Goal: Task Accomplishment & Management: Use online tool/utility

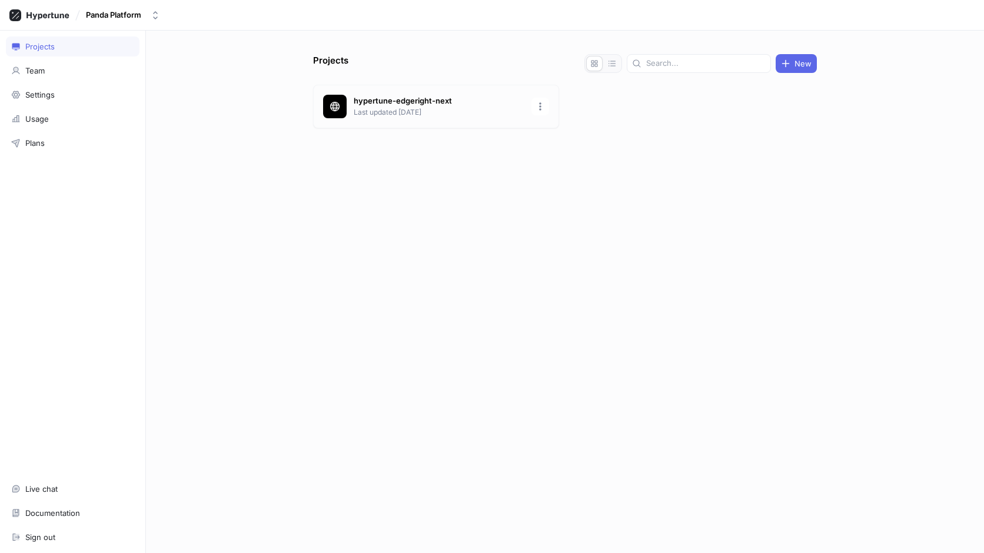
click at [447, 114] on p "Last updated 1 month ago" at bounding box center [439, 112] width 171 height 11
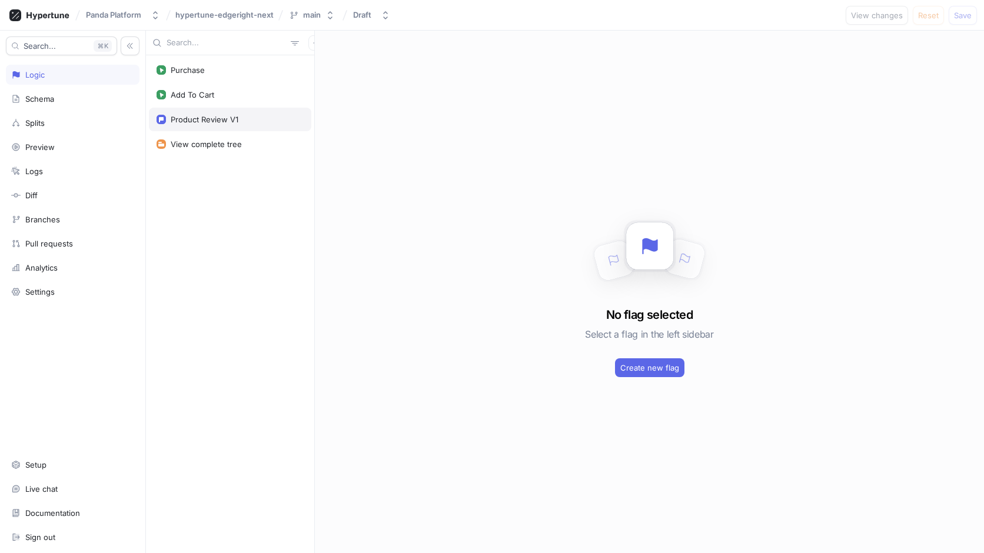
click at [243, 124] on div "Product Review V1" at bounding box center [230, 119] width 147 height 9
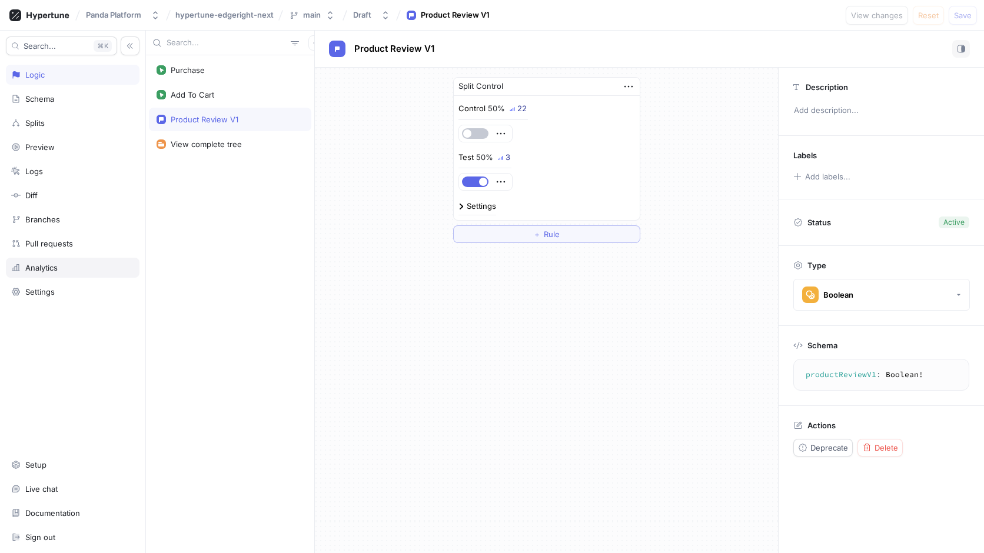
click at [75, 268] on div "Analytics" at bounding box center [72, 267] width 123 height 9
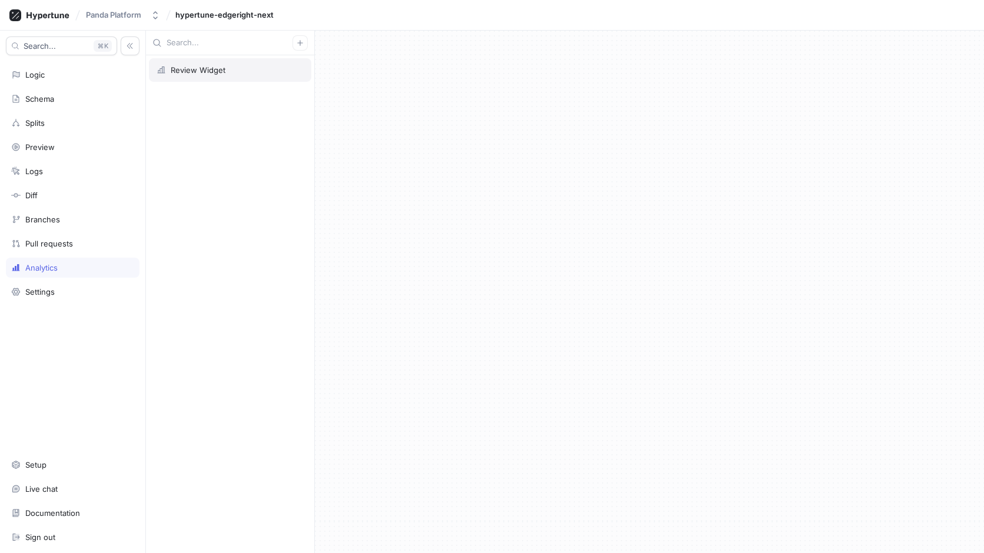
click at [220, 75] on div "Review Widget" at bounding box center [230, 70] width 162 height 24
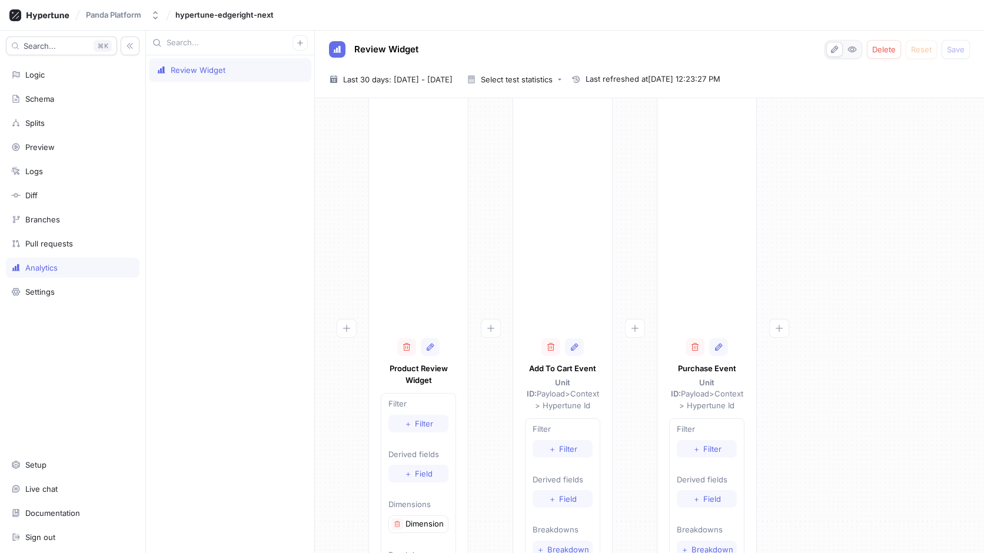
scroll to position [29, 0]
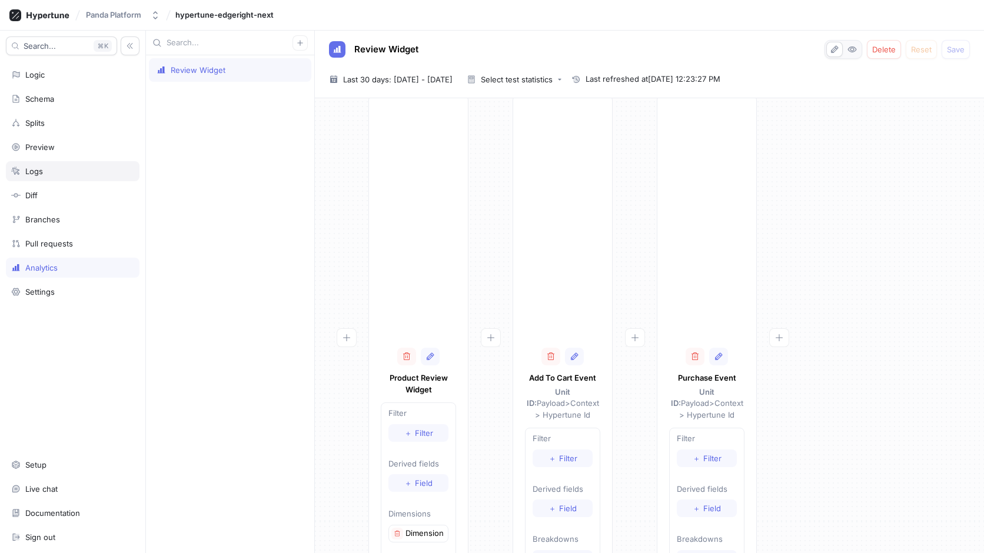
click at [75, 174] on div "Logs" at bounding box center [72, 171] width 123 height 9
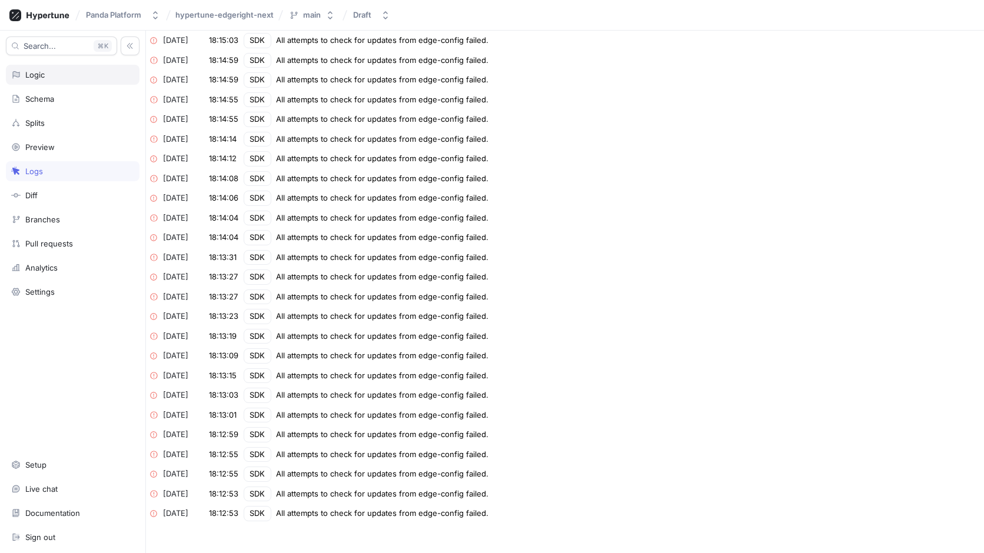
click at [67, 78] on div "Logic" at bounding box center [72, 74] width 123 height 9
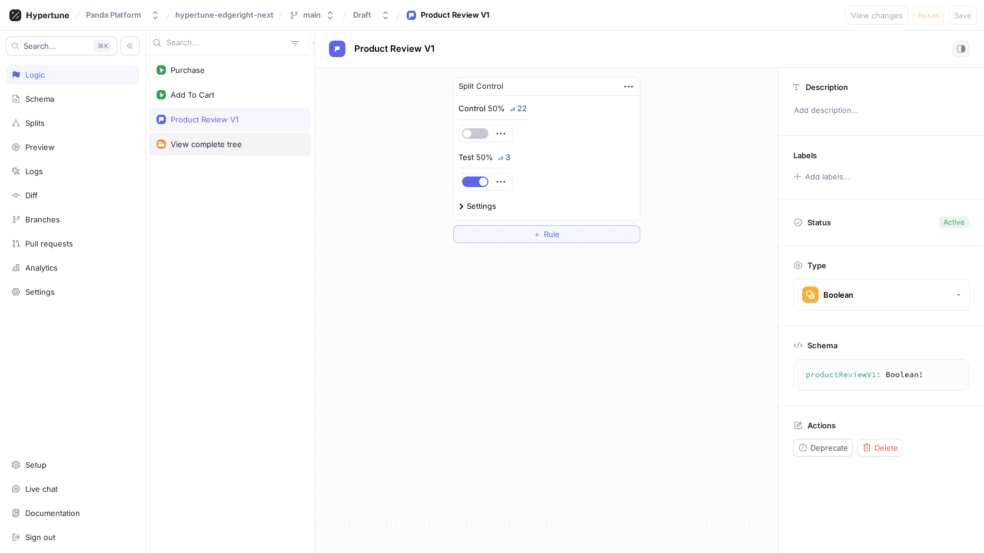
click at [201, 144] on div "View complete tree" at bounding box center [206, 144] width 71 height 9
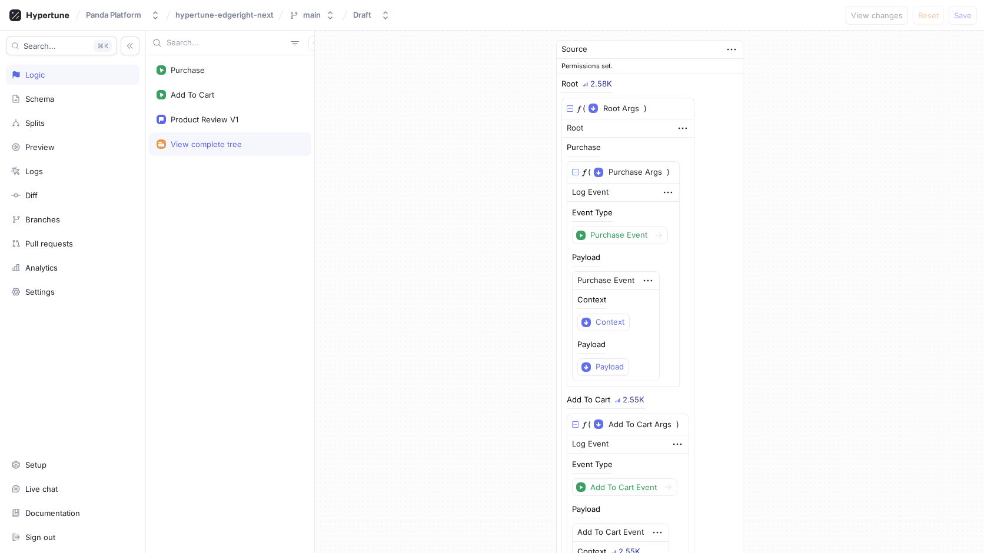
click at [600, 82] on div "2.58K" at bounding box center [601, 84] width 22 height 8
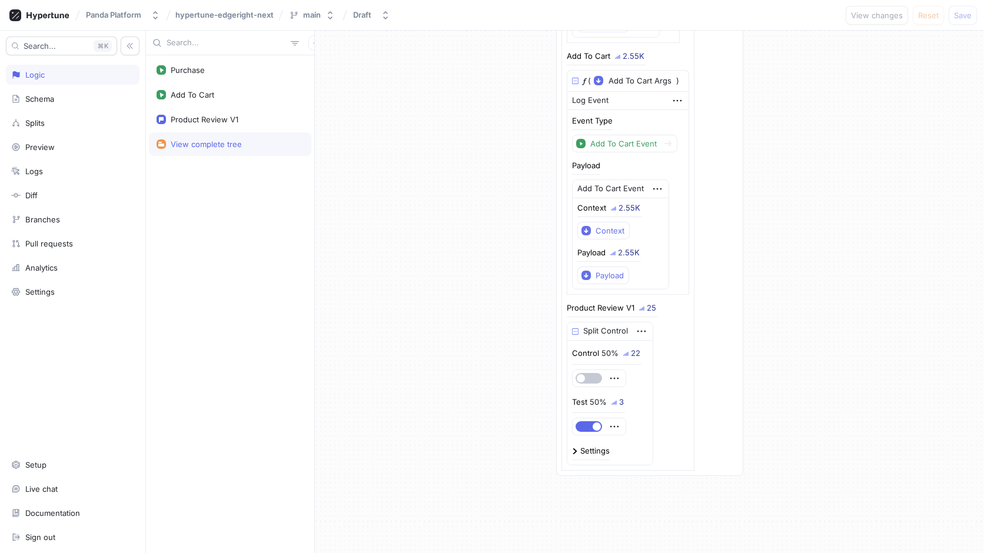
scroll to position [442, 0]
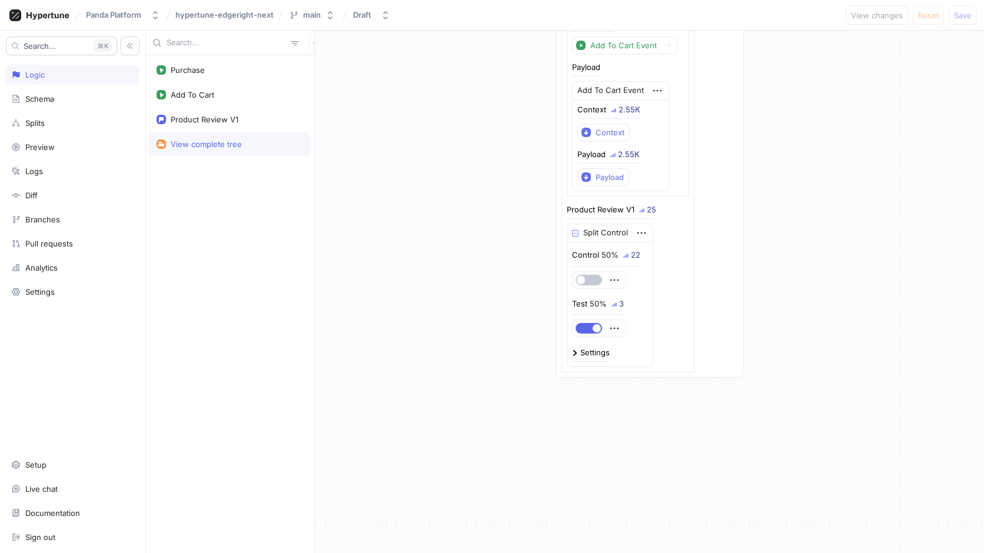
click at [648, 210] on div "25" at bounding box center [651, 210] width 9 height 8
click at [619, 208] on div "Product Review V1" at bounding box center [601, 210] width 68 height 8
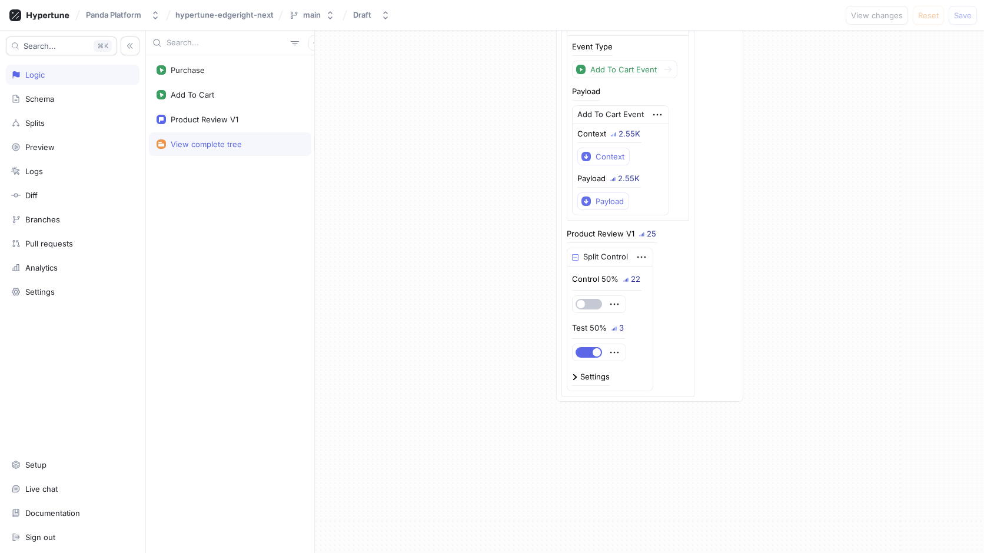
scroll to position [412, 0]
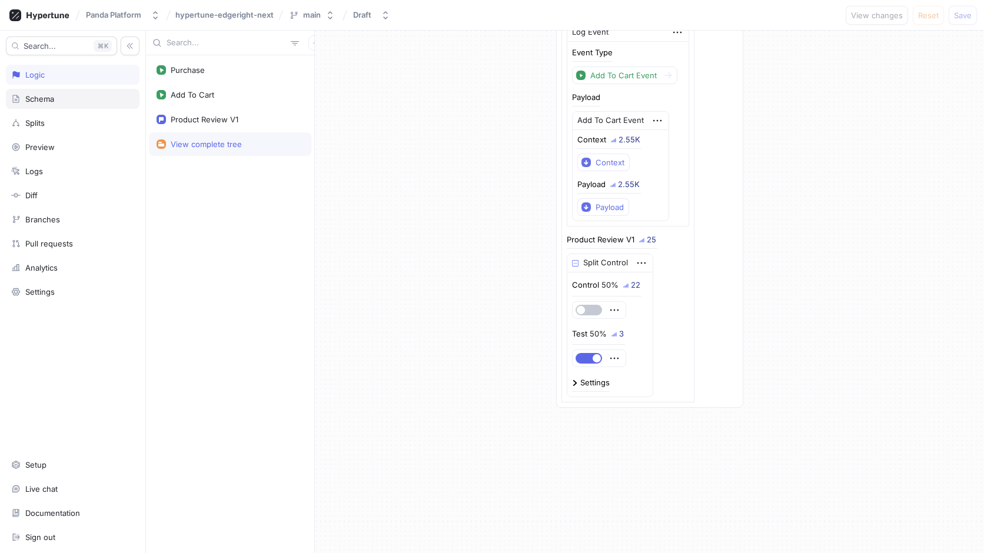
click at [75, 98] on div "Schema" at bounding box center [72, 98] width 123 height 9
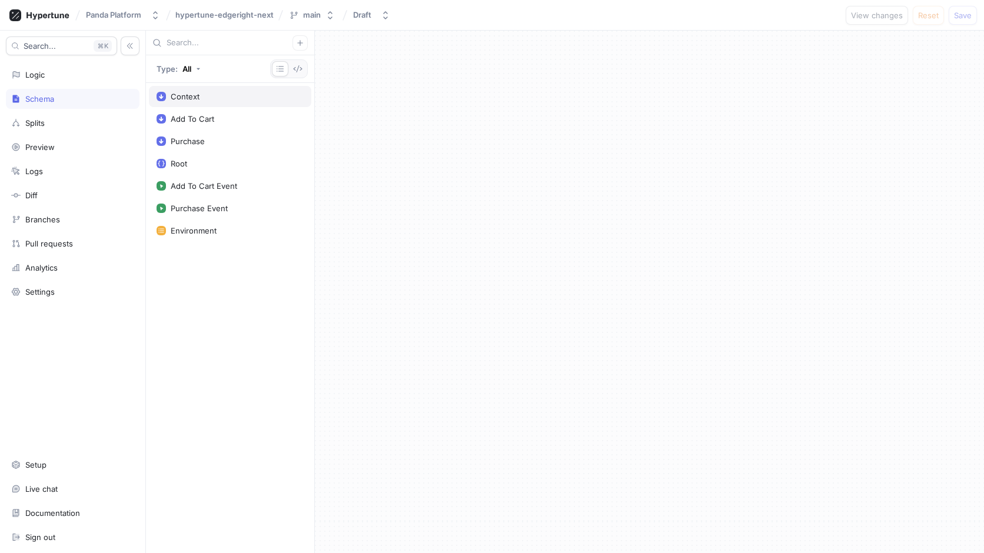
click at [189, 101] on div "Context" at bounding box center [185, 96] width 29 height 9
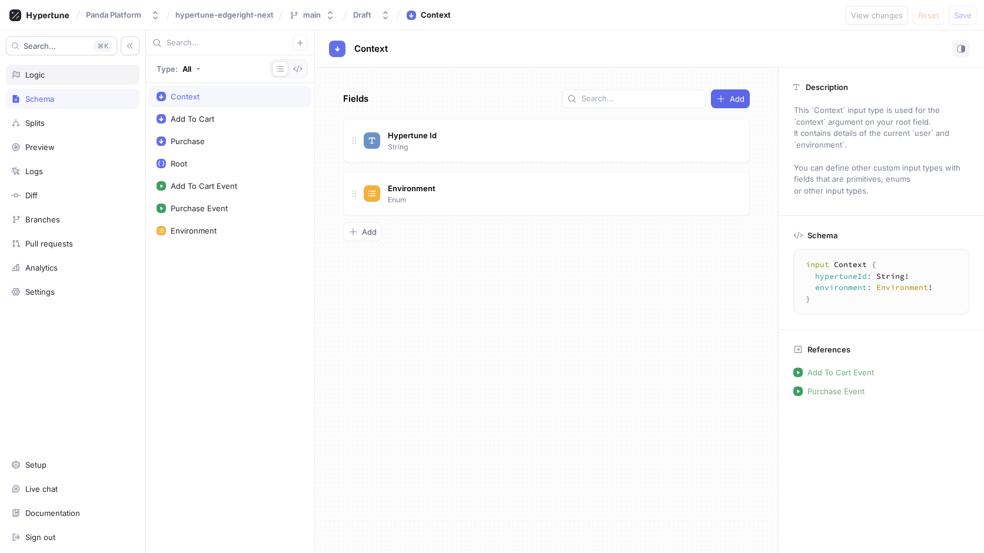
click at [72, 78] on div "Logic" at bounding box center [72, 74] width 123 height 9
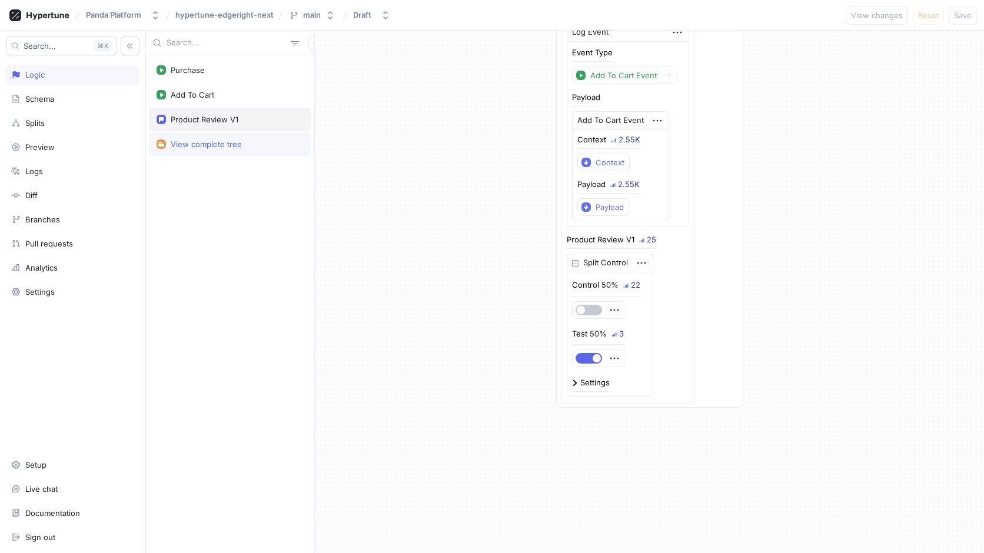
click at [222, 113] on div "Product Review V1" at bounding box center [230, 120] width 162 height 24
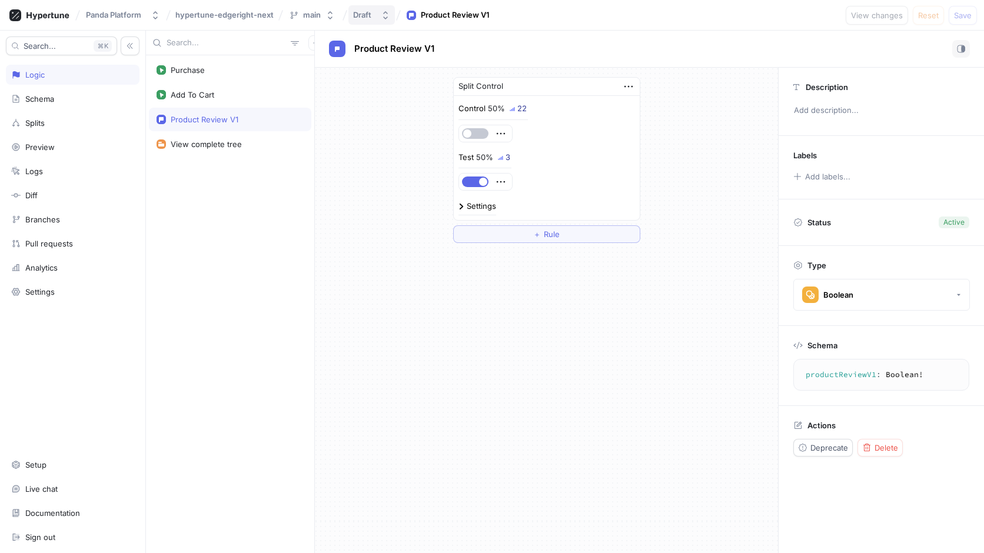
click at [377, 16] on button "Draft" at bounding box center [371, 14] width 47 height 19
click at [394, 277] on div "Split Control Control 50% 22 Test 50% 3 Settings ＋ Rule" at bounding box center [546, 311] width 463 height 486
click at [308, 45] on button "button" at bounding box center [315, 42] width 15 height 15
click at [348, 67] on div "Flag" at bounding box center [329, 66] width 69 height 20
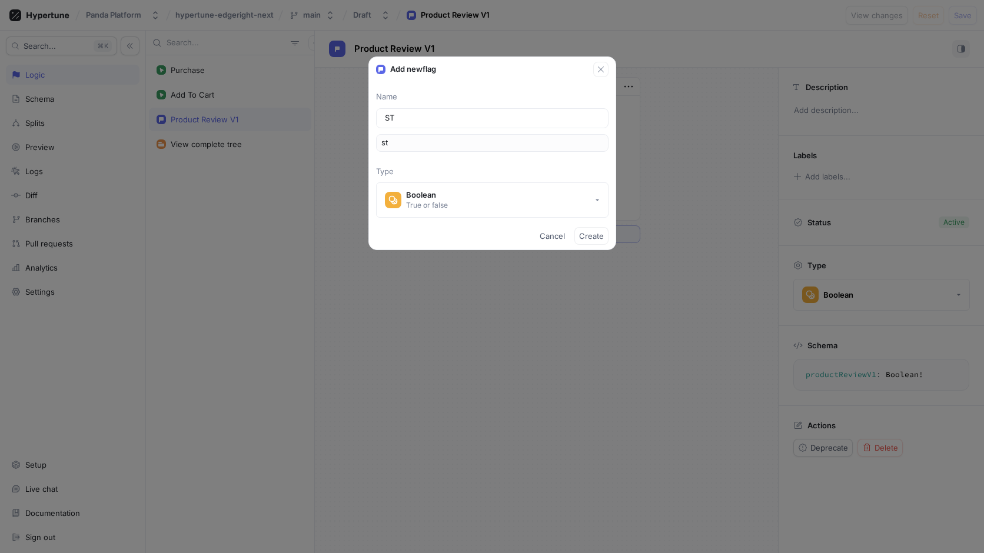
type input "STi"
type input "sTi"
type input "ST"
type input "st"
type input "S"
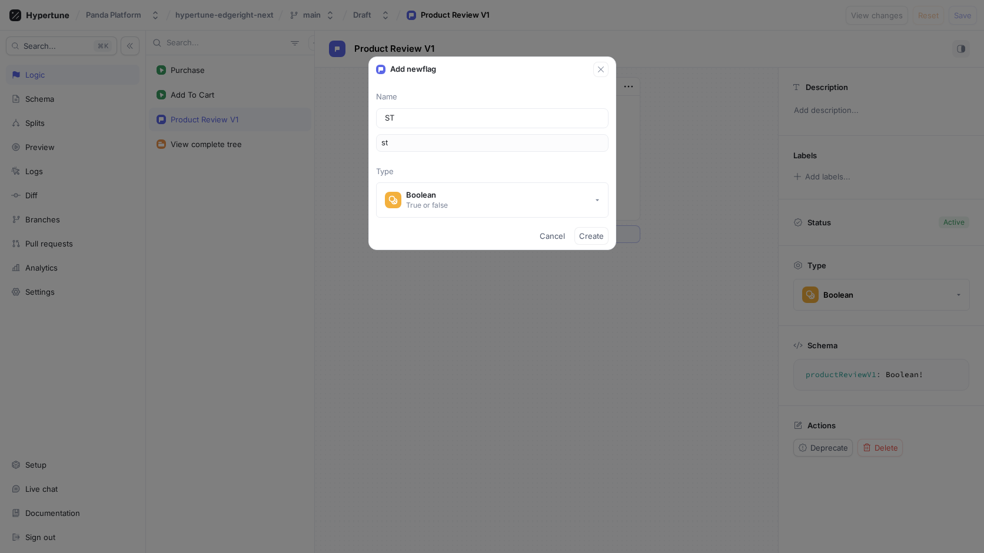
type input "s"
type input "St"
type input "st"
type input "Sti"
type input "sti"
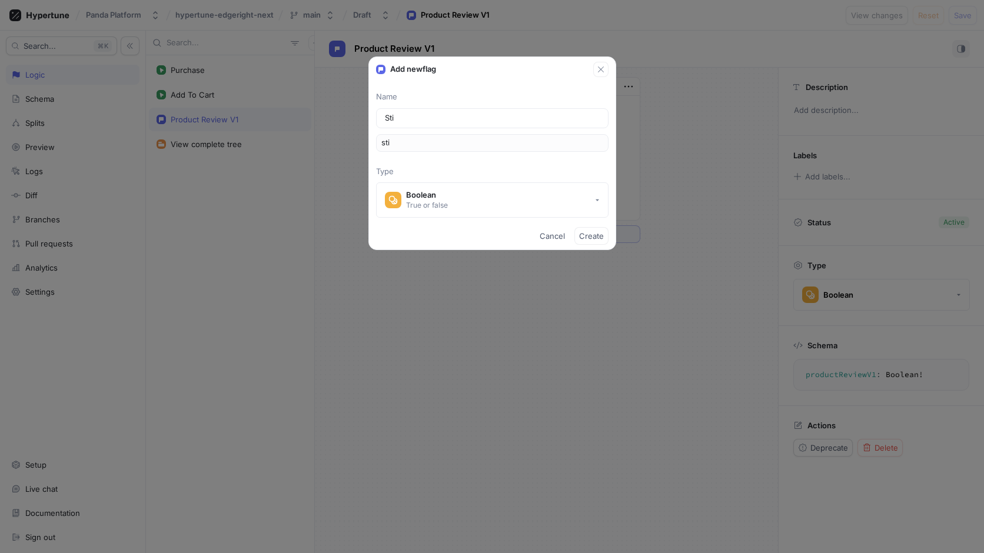
type input "Stic"
type input "stic"
type input "Stick"
type input "stick"
type input "Sticky"
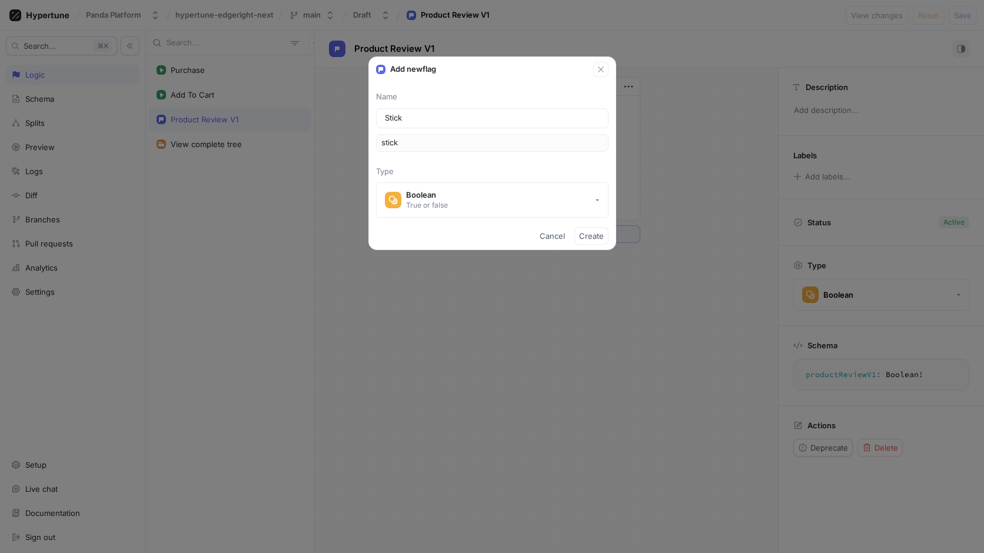
type input "sticky"
type input "Sticky C"
type input "stickyC"
type input "Sticky Ca"
type input "stickyCa"
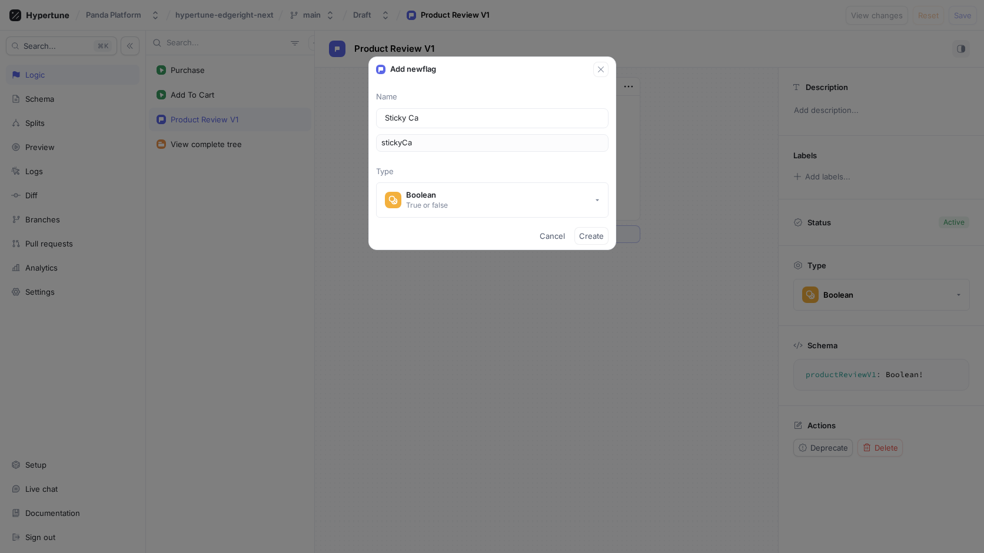
type input "Sticky Car"
type input "stickyCar"
type input "Sticky Cart"
type input "stickyCart"
type input "Sticky Cart"
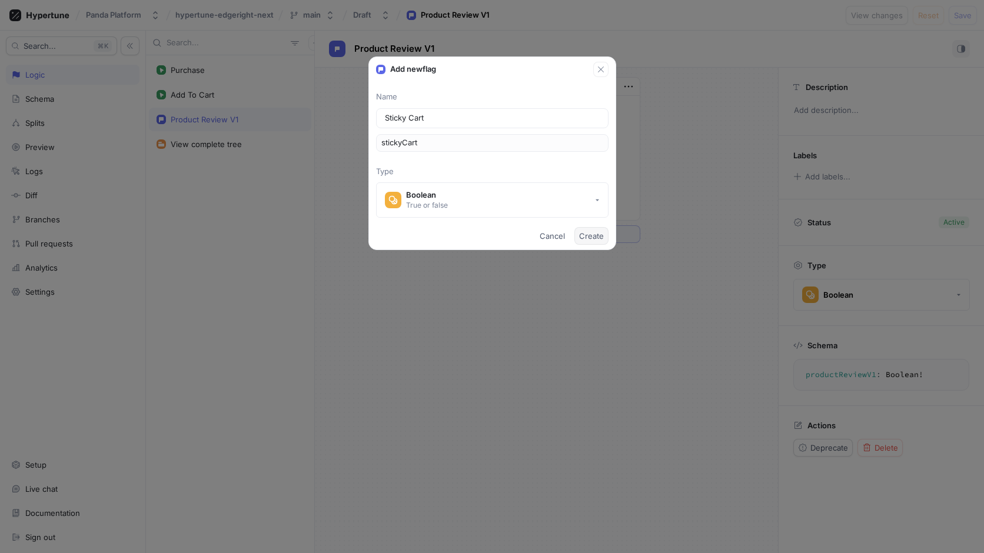
click at [588, 237] on span "Create" at bounding box center [591, 236] width 25 height 7
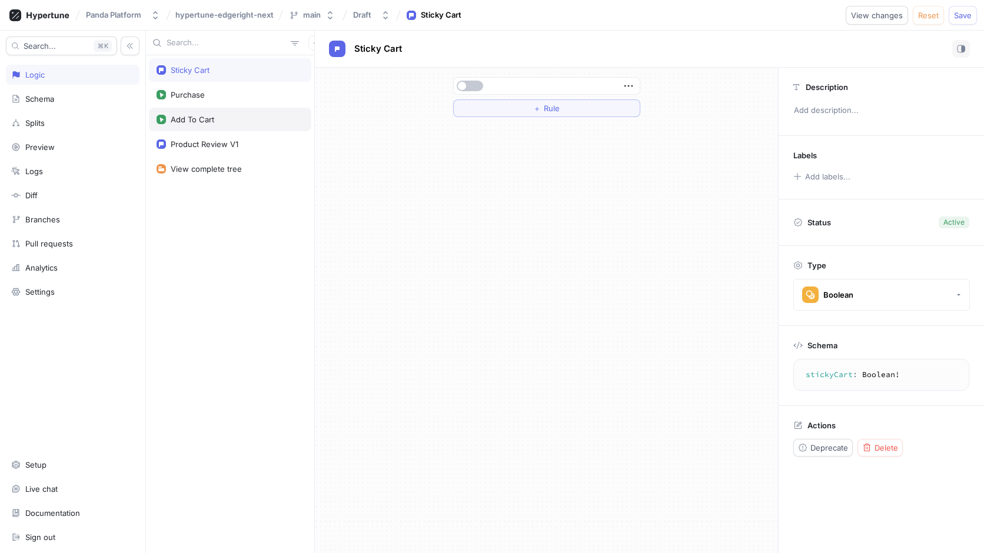
click at [237, 117] on div "Add To Cart" at bounding box center [230, 119] width 147 height 9
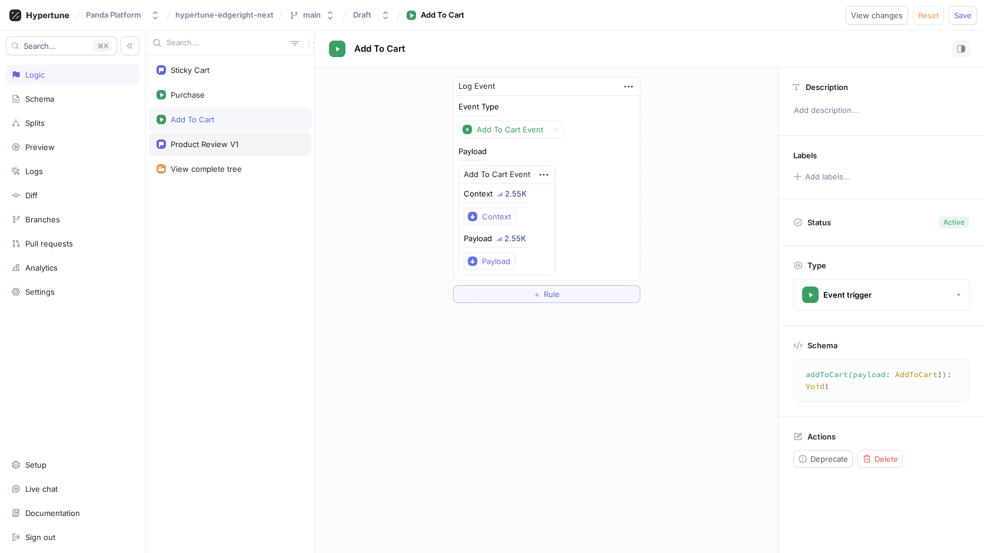
click at [220, 147] on div "Product Review V1" at bounding box center [205, 144] width 68 height 9
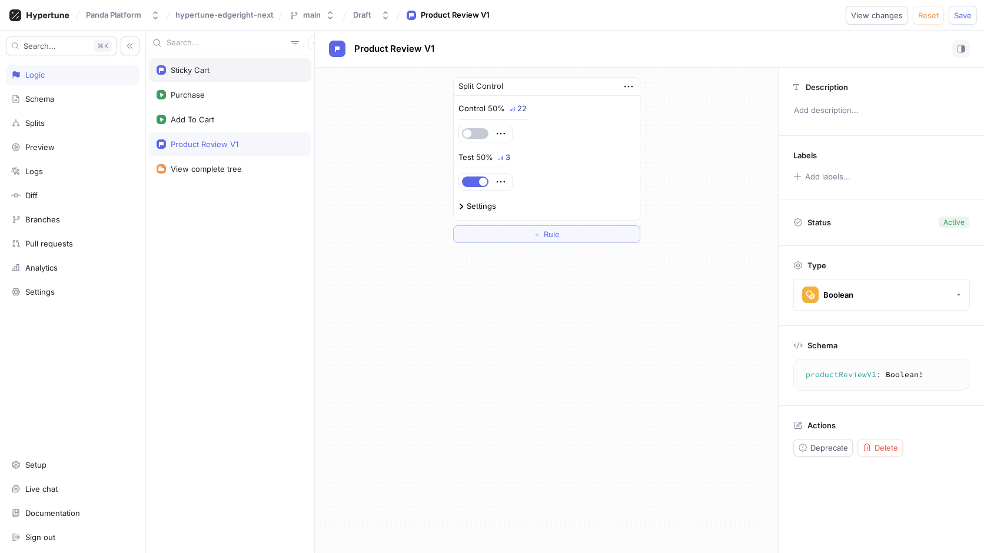
click at [223, 70] on div "Sticky Cart" at bounding box center [230, 69] width 147 height 9
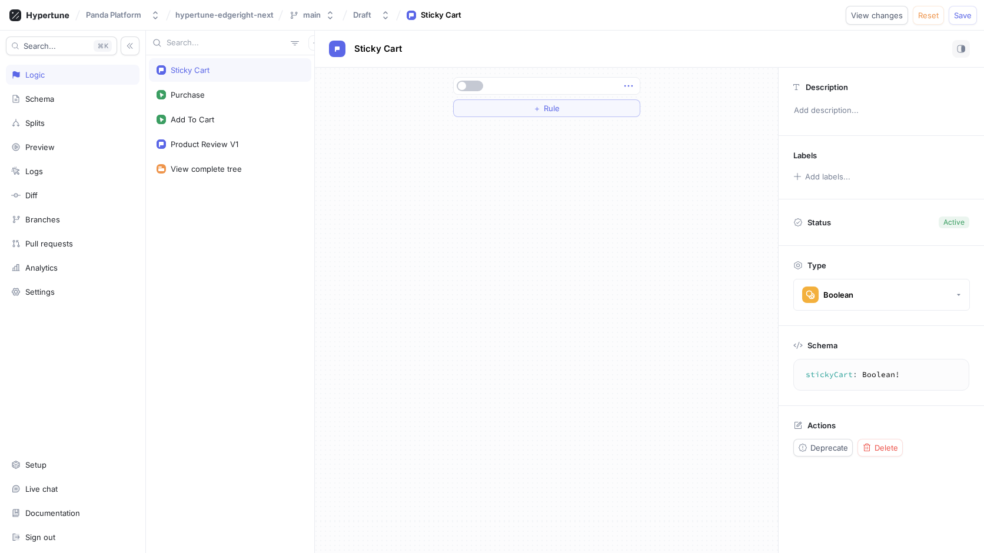
click at [629, 84] on icon "button" at bounding box center [628, 85] width 13 height 13
click at [527, 84] on div at bounding box center [545, 85] width 179 height 7
click at [473, 86] on button "button" at bounding box center [470, 86] width 26 height 11
click at [196, 155] on div "Product Review V1" at bounding box center [230, 144] width 162 height 24
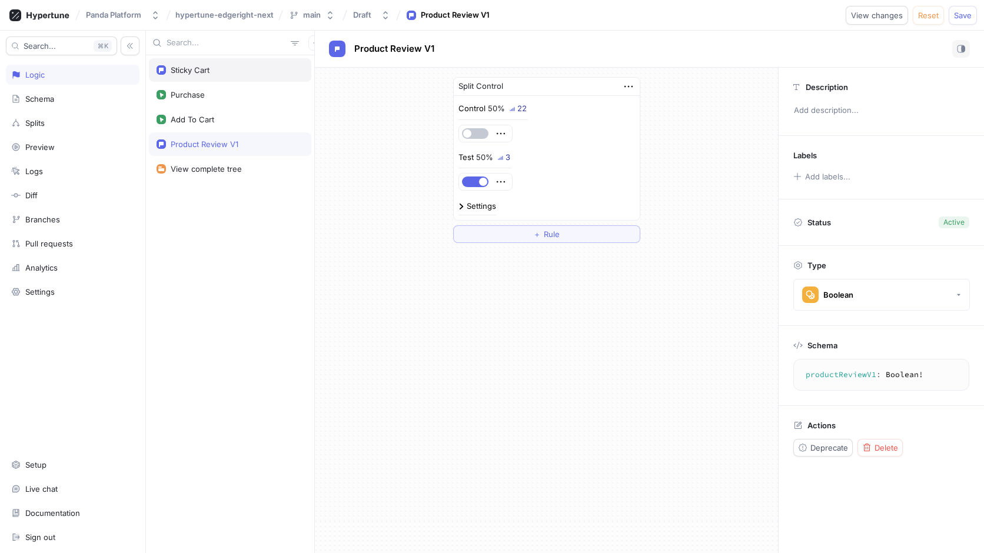
click at [225, 68] on div "Sticky Cart" at bounding box center [230, 69] width 147 height 9
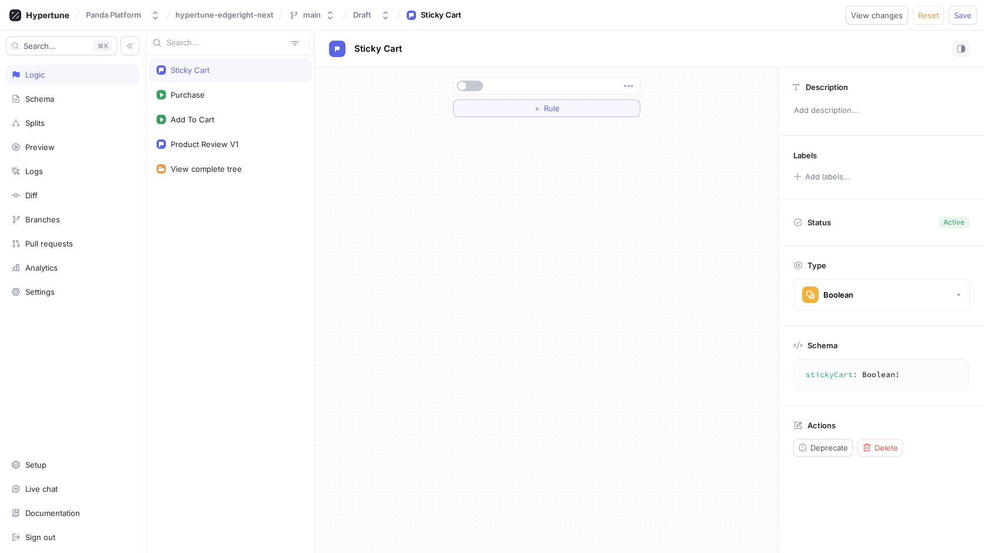
click at [626, 88] on icon "button" at bounding box center [628, 85] width 13 height 13
click at [599, 120] on div "＋ Rule" at bounding box center [547, 97] width 206 height 59
click at [596, 111] on button "＋ Rule" at bounding box center [546, 108] width 187 height 18
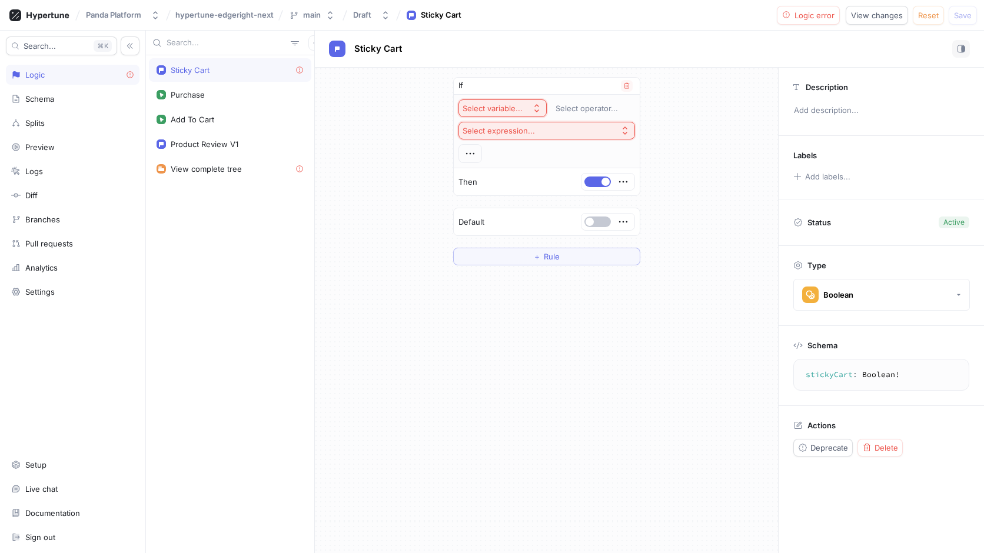
click at [510, 111] on div "Select variable..." at bounding box center [493, 109] width 60 height 10
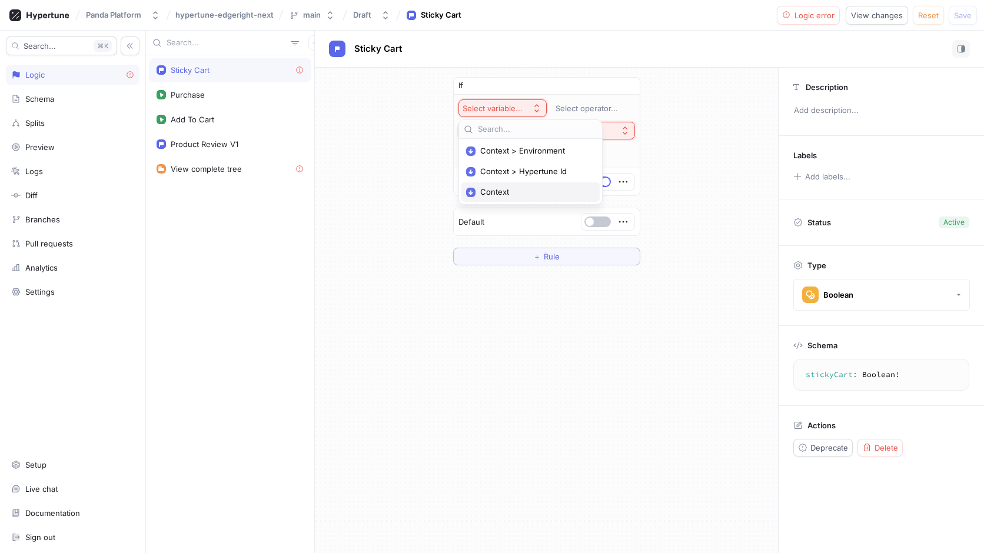
click at [498, 187] on span "Context" at bounding box center [534, 192] width 109 height 10
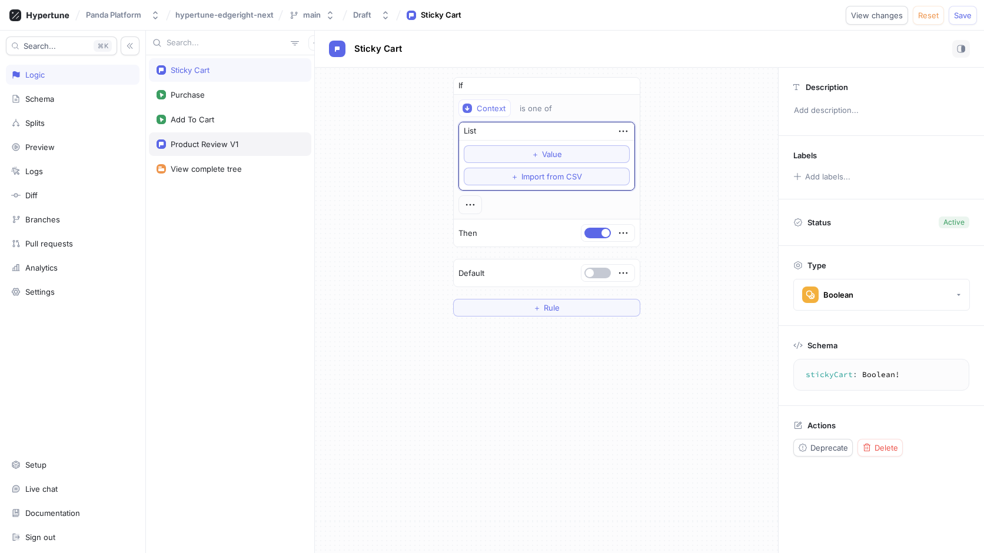
click at [230, 147] on div "Product Review V1" at bounding box center [205, 144] width 68 height 9
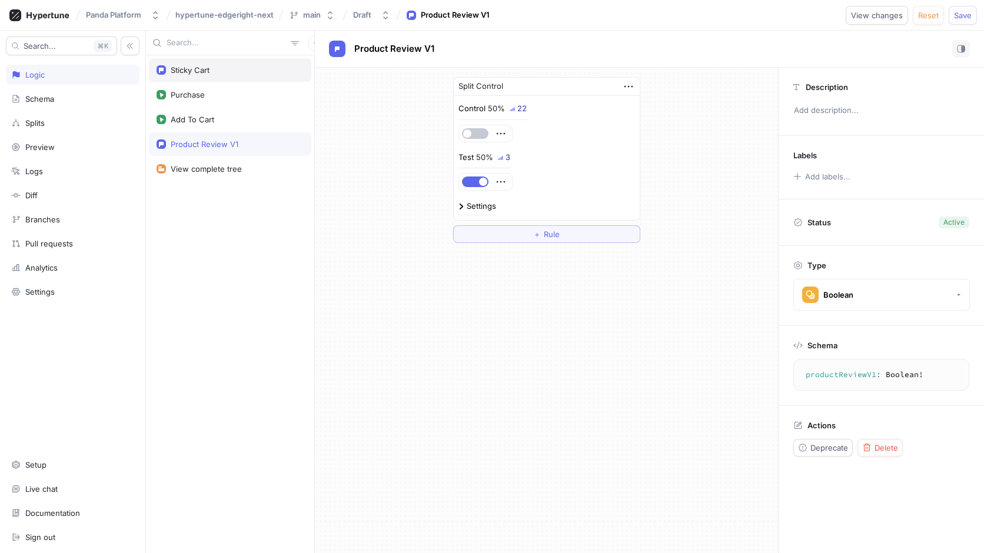
click at [221, 66] on div "Sticky Cart" at bounding box center [230, 69] width 147 height 9
type textarea "stickyCart: Boolean!"
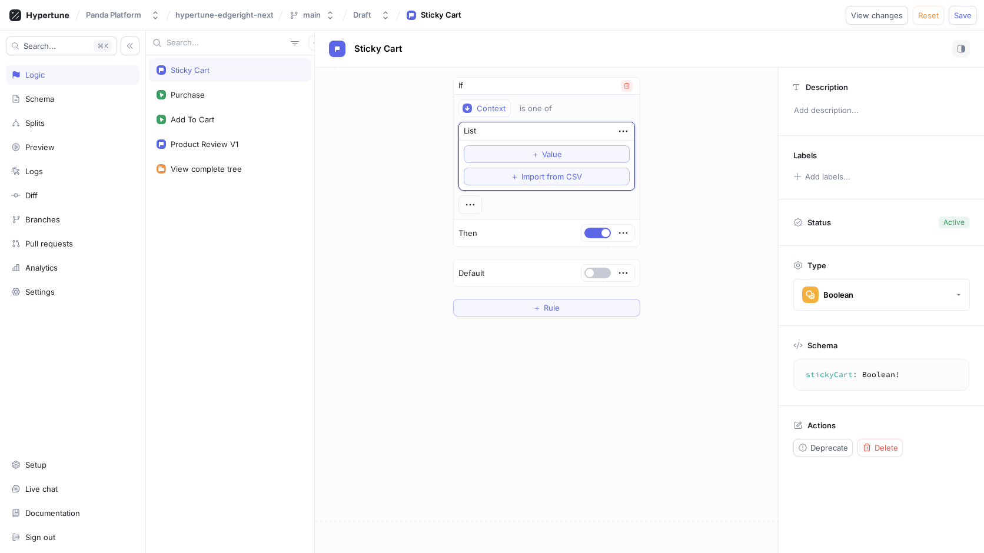
click at [623, 84] on icon "button" at bounding box center [626, 85] width 7 height 7
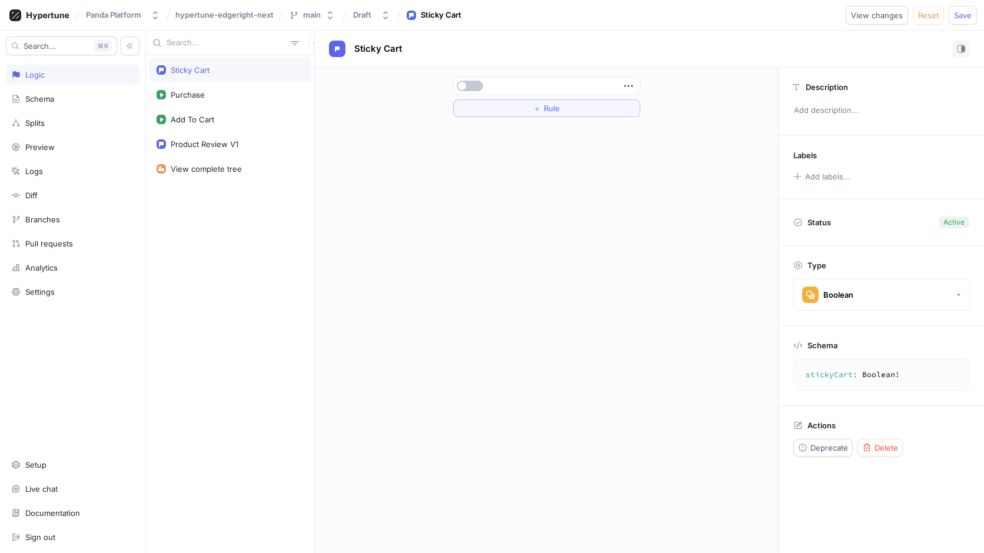
click at [620, 85] on div at bounding box center [545, 85] width 179 height 7
click at [624, 85] on icon "button" at bounding box center [628, 85] width 13 height 13
click at [653, 166] on p "Convert to variable" at bounding box center [674, 167] width 69 height 12
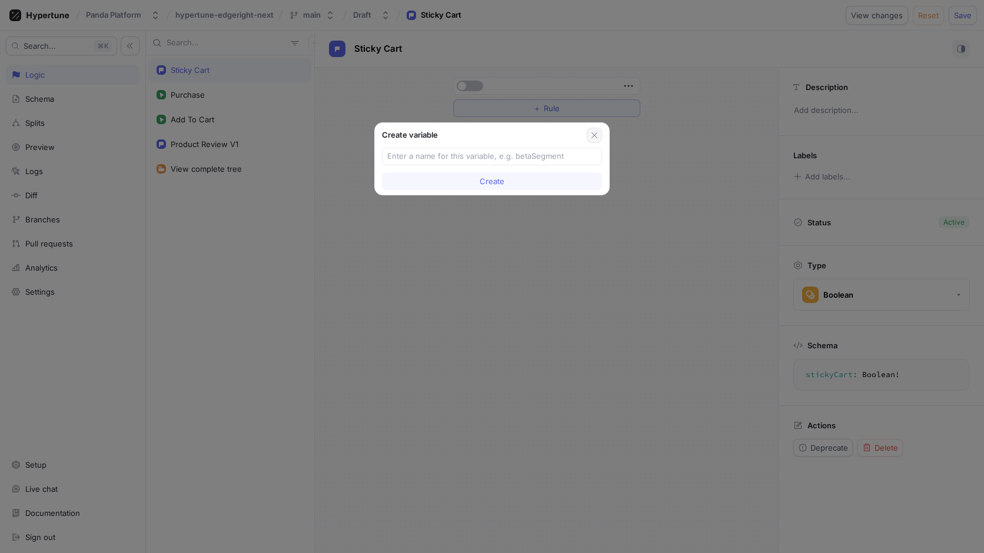
click at [596, 134] on icon "button" at bounding box center [595, 135] width 6 height 6
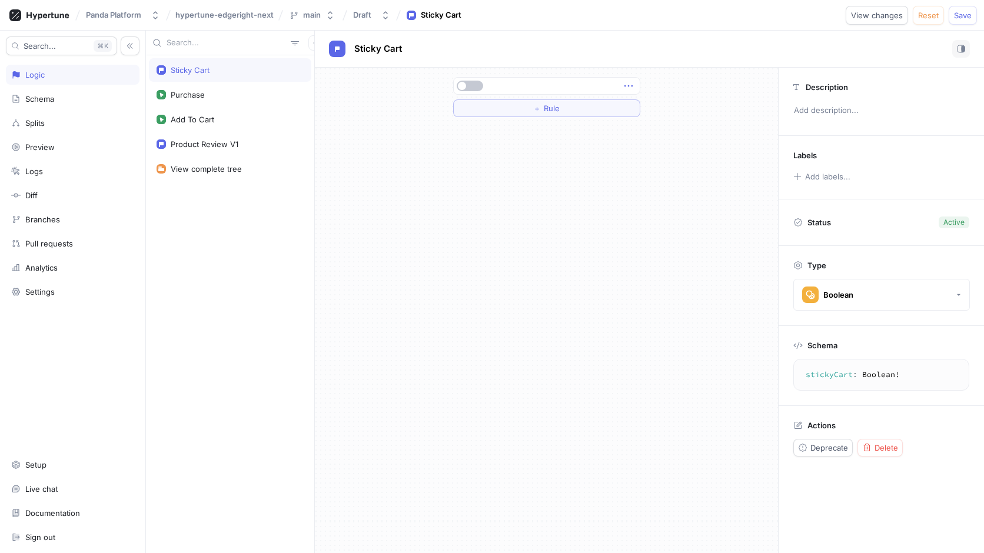
click at [626, 84] on icon "button" at bounding box center [628, 85] width 13 height 13
click at [562, 151] on div "＋ Rule" at bounding box center [546, 311] width 463 height 486
click at [551, 107] on span "Rule" at bounding box center [552, 108] width 16 height 7
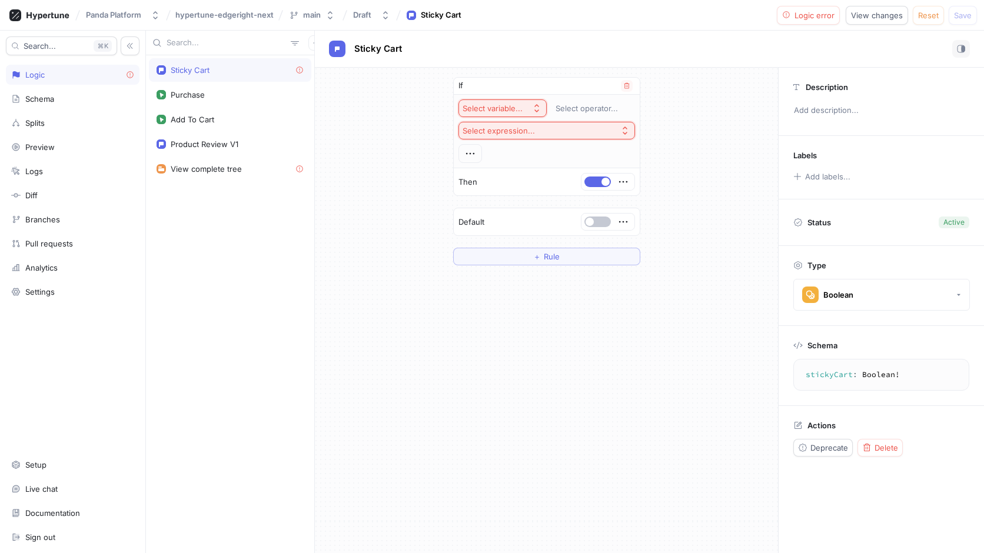
click at [517, 109] on div "Select variable..." at bounding box center [493, 109] width 60 height 10
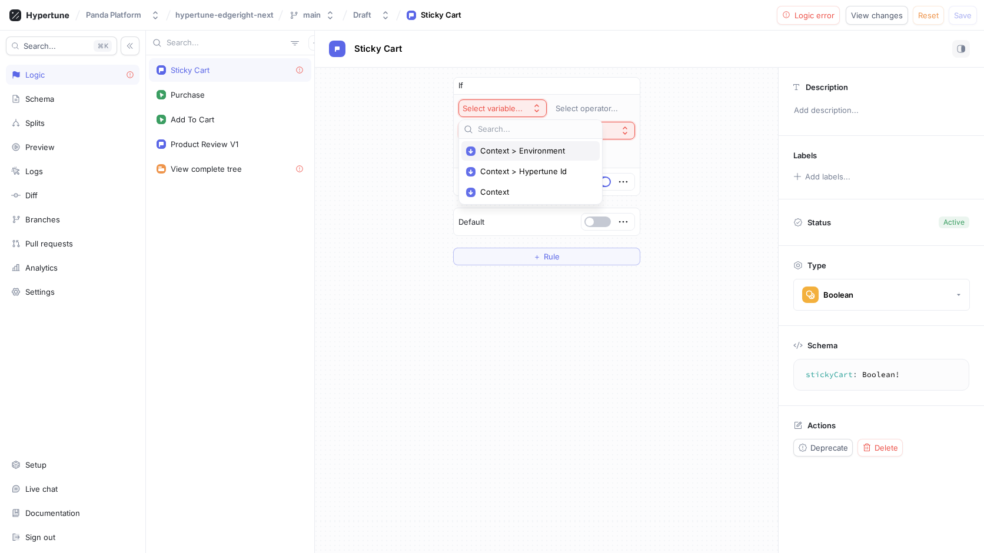
click at [530, 151] on span "Context > Environment" at bounding box center [534, 151] width 109 height 10
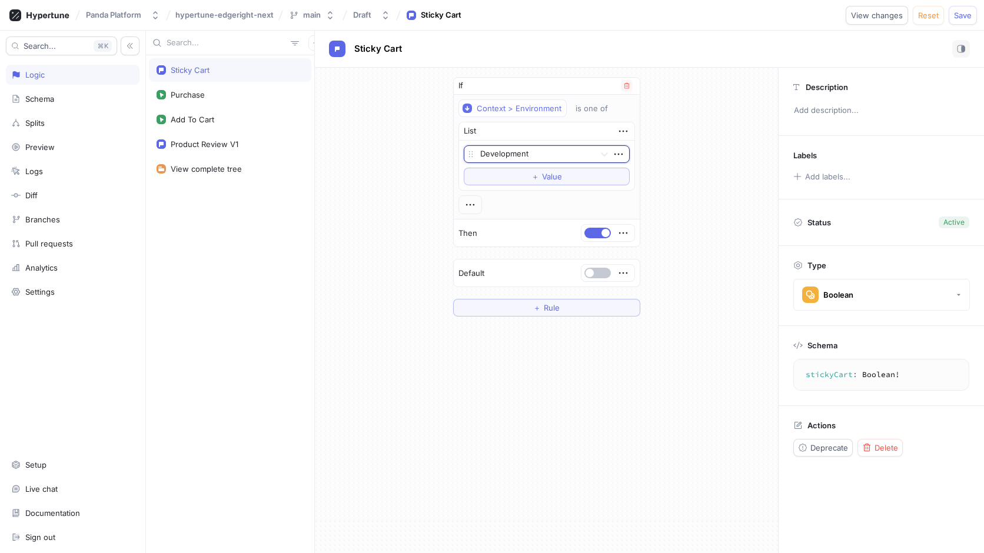
click at [552, 157] on div at bounding box center [535, 155] width 110 height 14
click at [499, 109] on div "Context > Environment" at bounding box center [519, 109] width 85 height 10
click at [501, 194] on span "Context" at bounding box center [534, 192] width 109 height 10
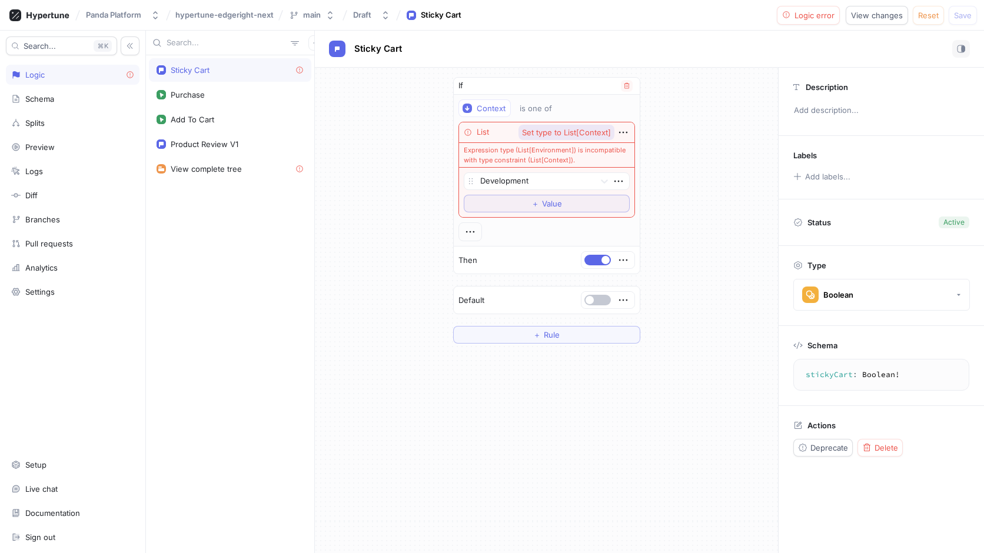
click at [560, 134] on span "Set type to List[Context]" at bounding box center [566, 133] width 89 height 8
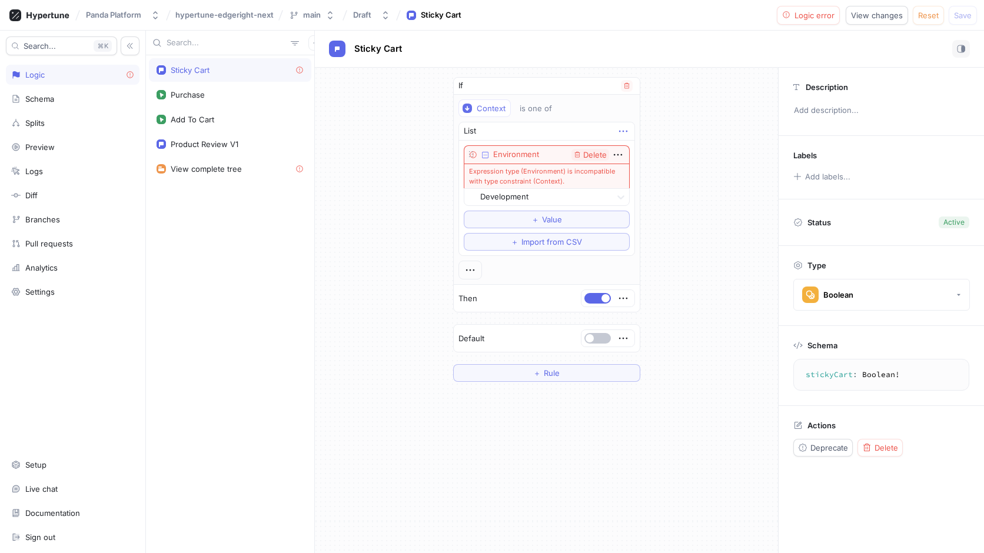
click at [617, 134] on icon "button" at bounding box center [623, 131] width 13 height 13
click at [630, 85] on div "If Context is one of List Environment Delete Expression type (Environment) is i…" at bounding box center [547, 181] width 186 height 207
click at [630, 85] on icon "button" at bounding box center [626, 85] width 7 height 7
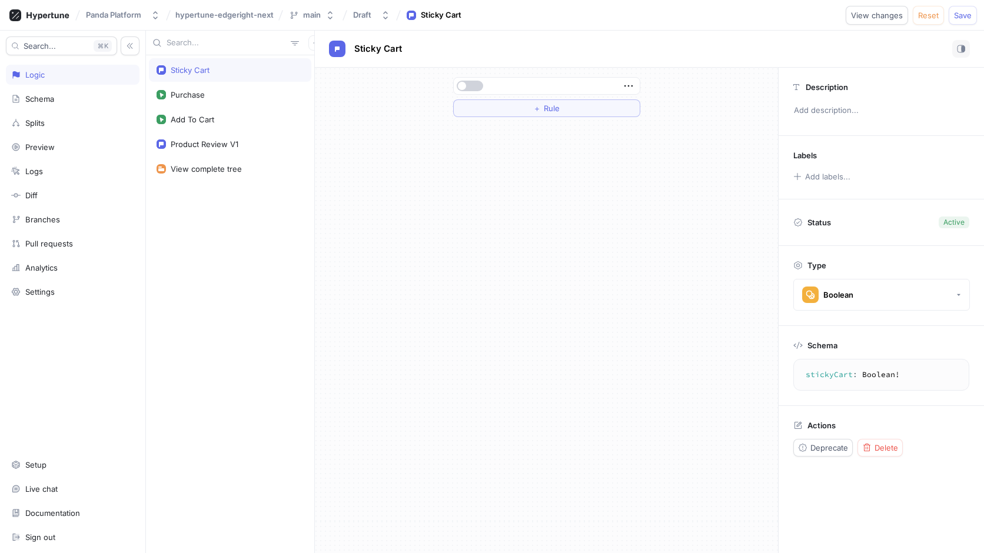
click at [474, 87] on button "button" at bounding box center [470, 86] width 26 height 11
click at [627, 83] on icon "button" at bounding box center [628, 85] width 13 height 13
click at [641, 107] on p "Delete" at bounding box center [652, 108] width 24 height 12
click at [584, 90] on button "Select expression..." at bounding box center [546, 86] width 187 height 18
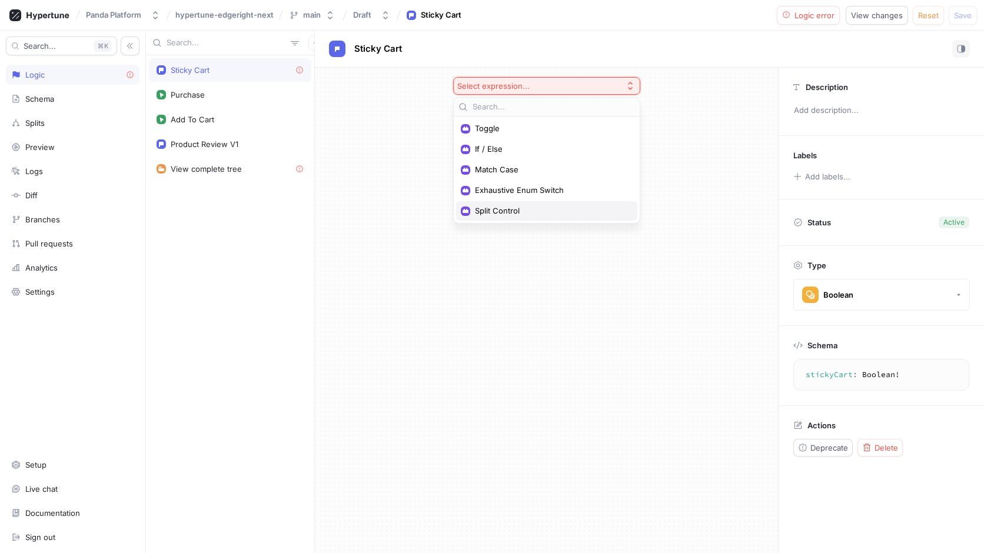
click at [544, 215] on span "Split Control" at bounding box center [551, 211] width 152 height 10
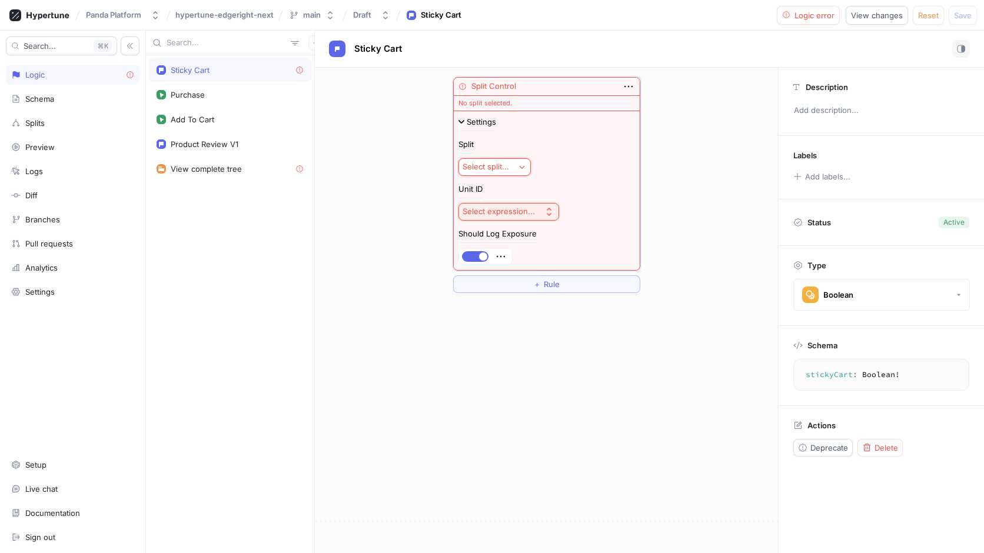
click at [514, 165] on button "Select split..." at bounding box center [495, 167] width 72 height 18
click at [523, 228] on div "＋ New Split" at bounding box center [527, 230] width 123 height 10
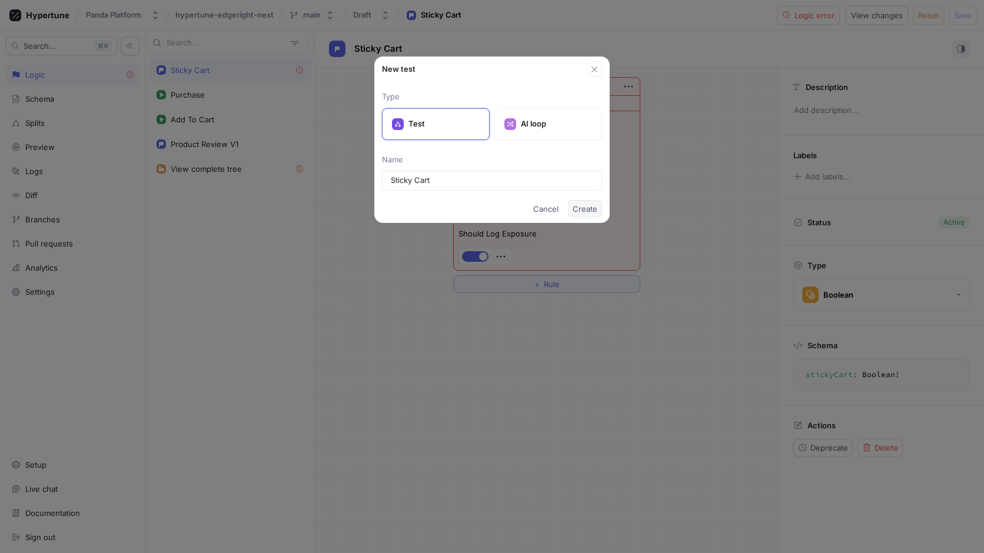
type input "Sticky Cart"
click at [586, 210] on span "Create" at bounding box center [585, 208] width 25 height 7
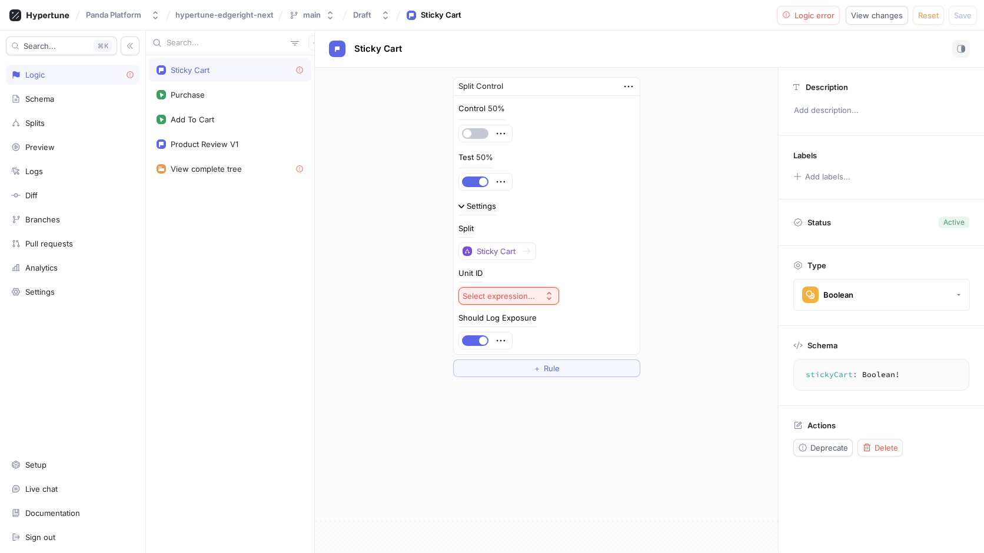
click at [528, 298] on div "Select expression..." at bounding box center [499, 296] width 72 height 10
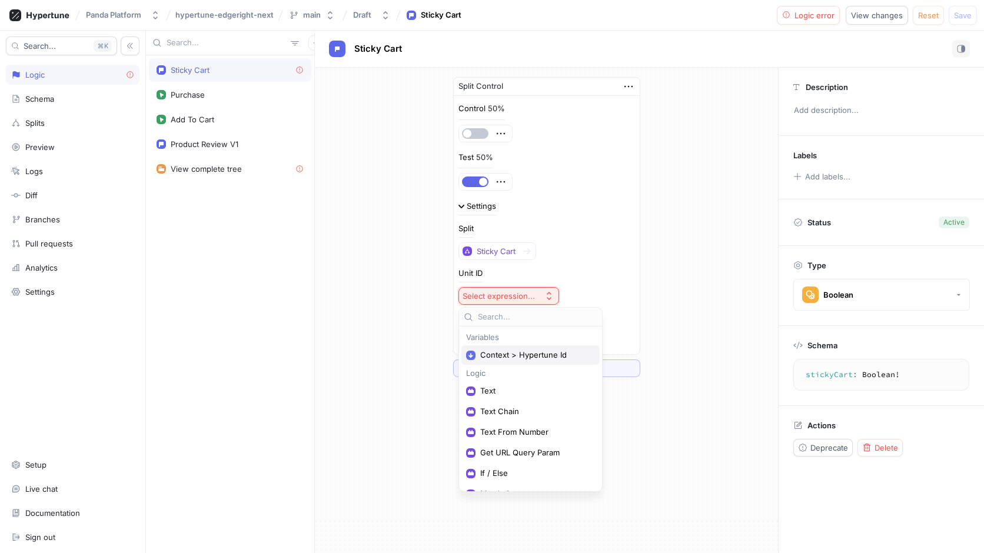
click at [526, 354] on span "Context > Hypertune Id" at bounding box center [534, 355] width 109 height 10
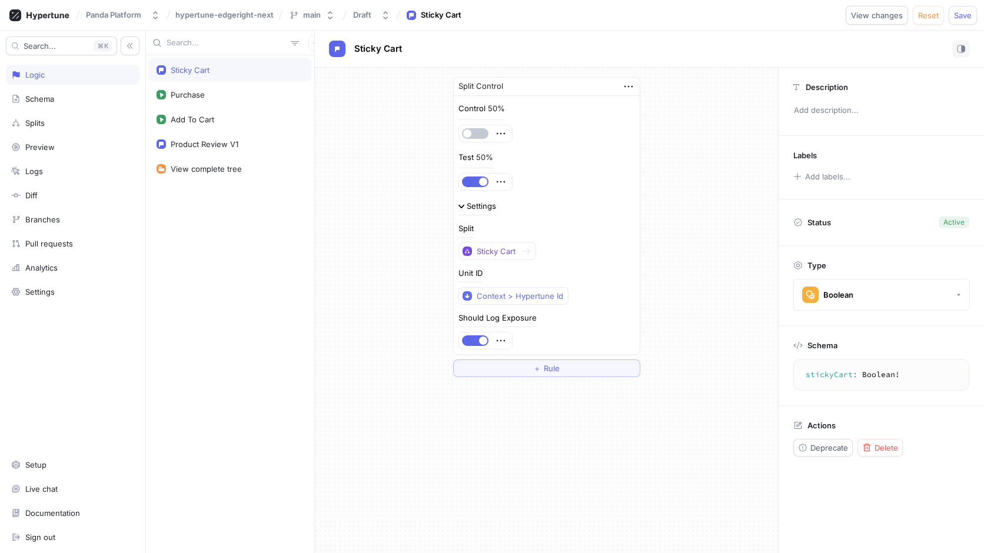
click at [696, 211] on div "Split Control Control 50% Test 50% Settings Split Sticky Cart Unit ID Context >…" at bounding box center [546, 227] width 463 height 319
click at [247, 142] on div "Product Review V1" at bounding box center [230, 144] width 147 height 9
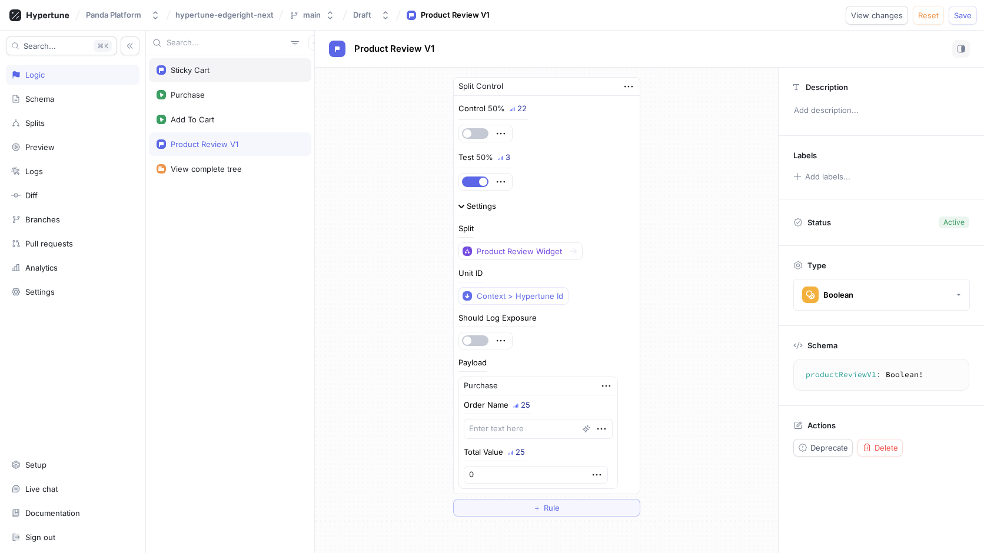
click at [220, 74] on div "Sticky Cart" at bounding box center [230, 69] width 147 height 9
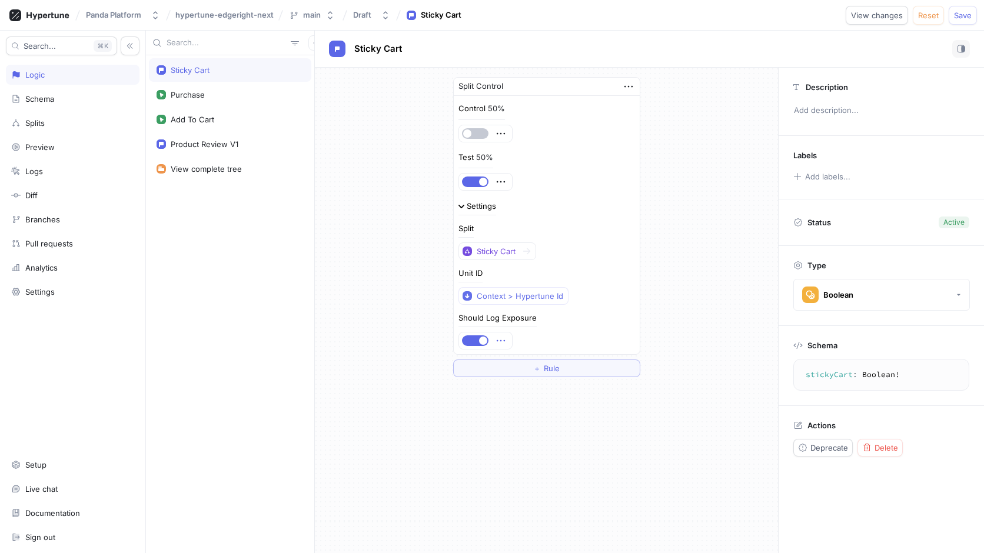
click at [504, 342] on icon "button" at bounding box center [500, 340] width 13 height 13
click at [609, 328] on div "Should Log Exposure" at bounding box center [547, 331] width 177 height 35
click at [632, 83] on icon "button" at bounding box center [628, 86] width 13 height 13
click at [487, 207] on div "Settings" at bounding box center [481, 206] width 29 height 8
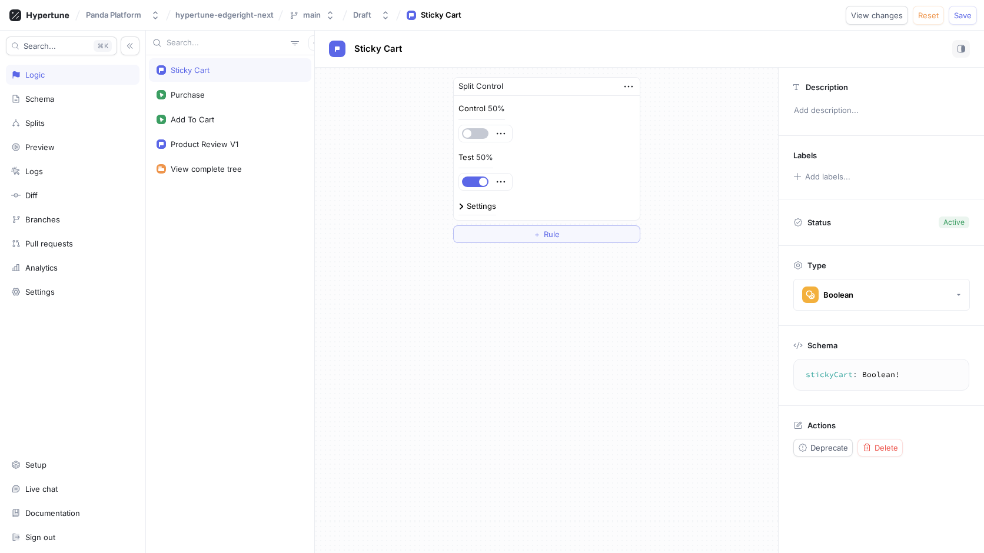
click at [487, 207] on div "Settings" at bounding box center [481, 206] width 29 height 8
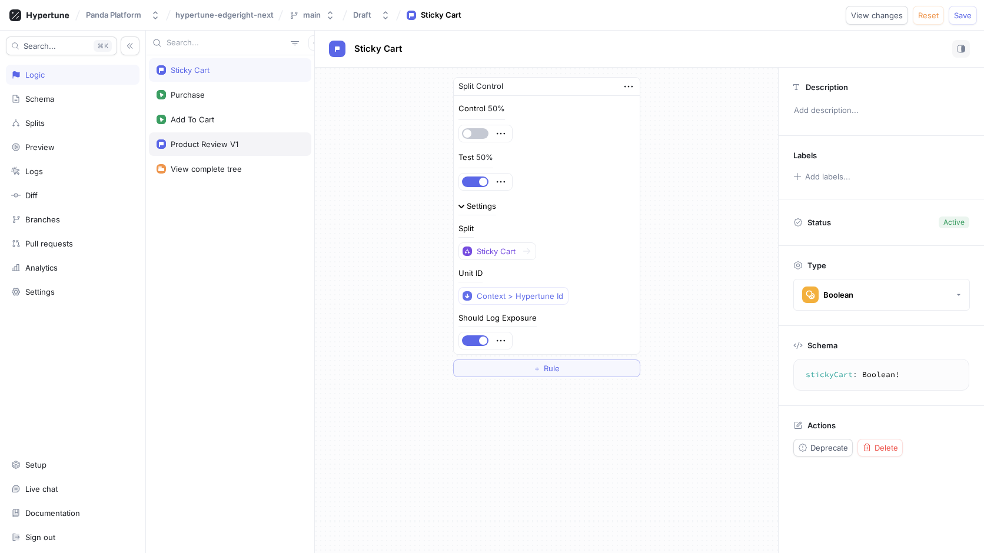
click at [227, 141] on div "Product Review V1" at bounding box center [205, 144] width 68 height 9
type textarea "productReviewV1: Boolean!"
type textarea "x"
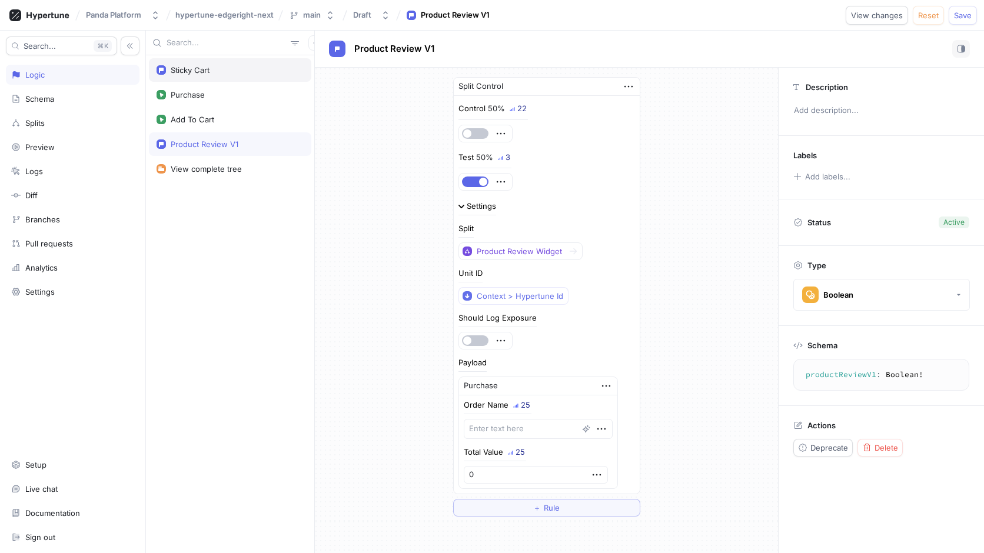
click at [219, 72] on div "Sticky Cart" at bounding box center [230, 69] width 147 height 9
type textarea "stickyCart: Boolean!"
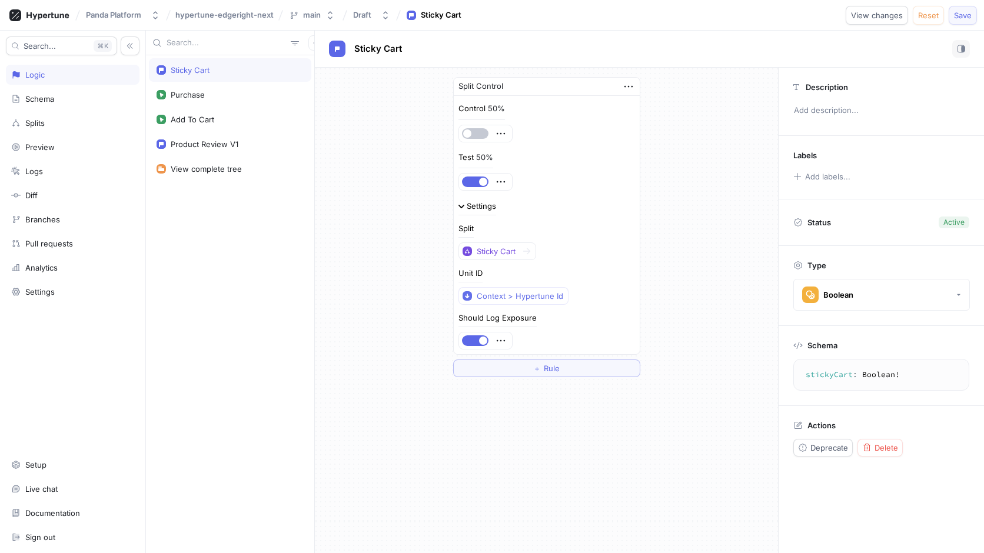
click at [965, 16] on span "Save" at bounding box center [963, 15] width 18 height 7
click at [879, 373] on textarea "stickyCart: Boolean!" at bounding box center [881, 374] width 165 height 21
drag, startPoint x: 879, startPoint y: 373, endPoint x: 803, endPoint y: 374, distance: 75.9
click at [803, 374] on textarea "stickyCart: Boolean!" at bounding box center [881, 374] width 165 height 21
drag, startPoint x: 915, startPoint y: 376, endPoint x: 783, endPoint y: 374, distance: 132.4
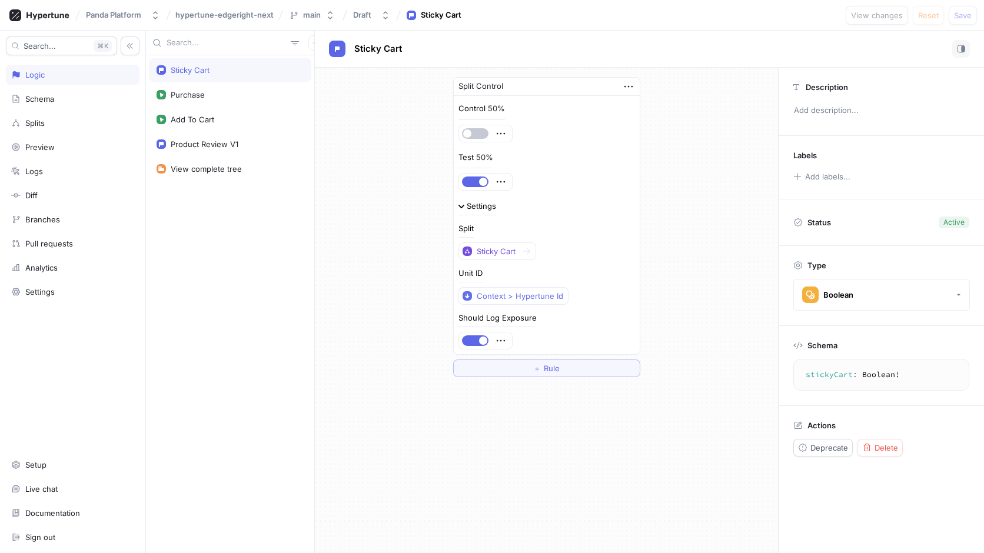
click at [783, 374] on div "Schema stickyCart : Boolean ! stickyCart: Boolean!" at bounding box center [881, 365] width 205 height 79
click at [829, 376] on textarea "stickyCart: Boolean!" at bounding box center [881, 374] width 165 height 21
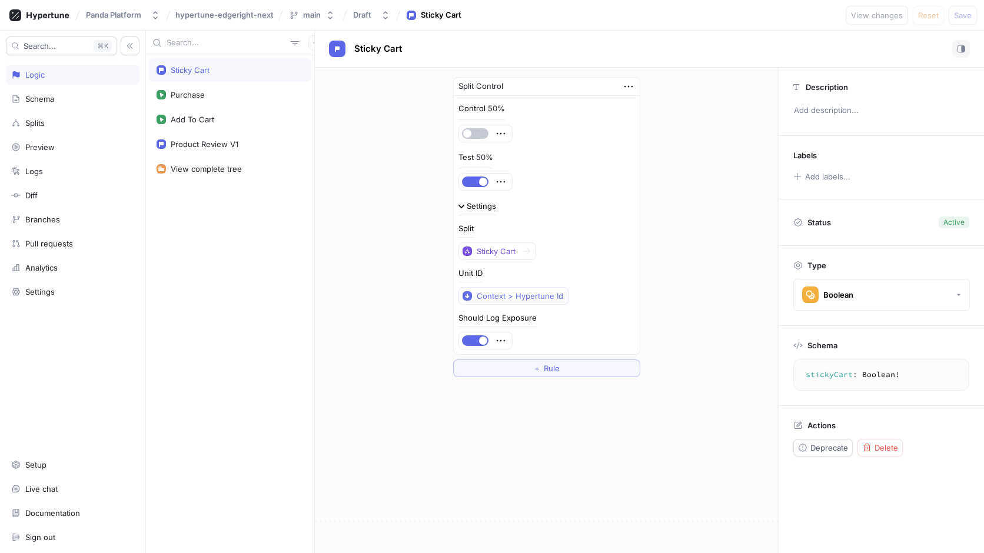
click at [829, 376] on textarea "stickyCart: Boolean!" at bounding box center [881, 374] width 165 height 21
click at [381, 15] on icon "button" at bounding box center [385, 15] width 9 height 9
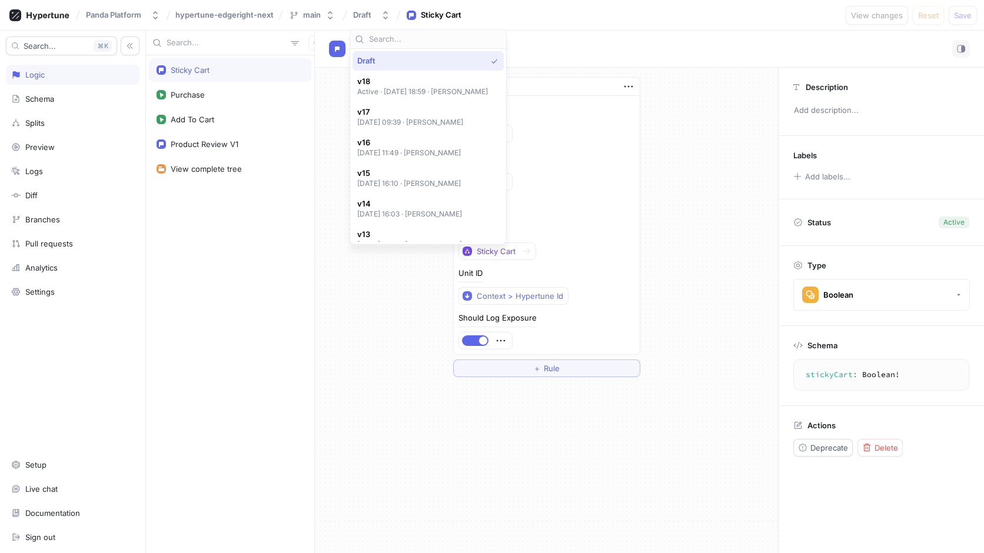
click at [723, 145] on div "Split Control Control 50% Test 50% Settings Split Sticky Cart Unit ID Context >…" at bounding box center [546, 227] width 463 height 319
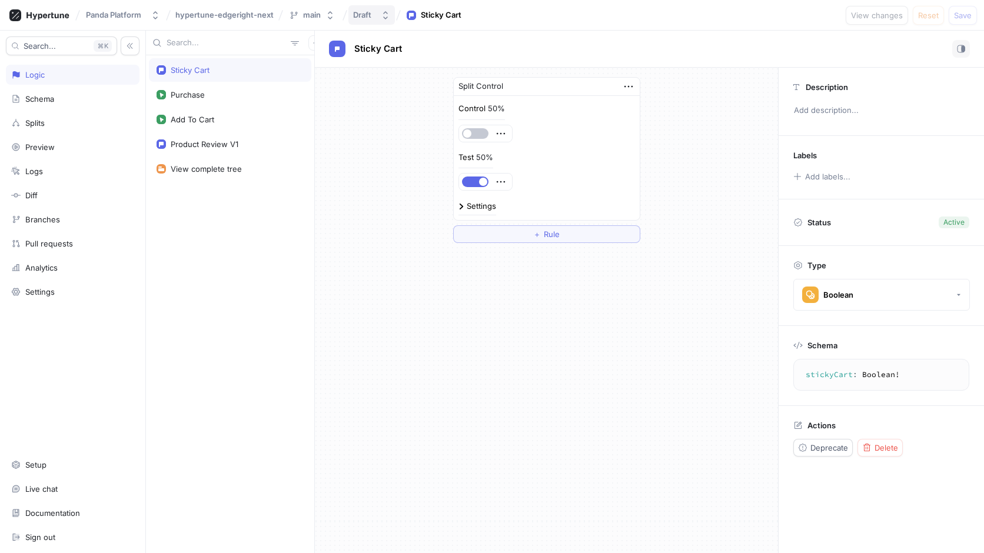
click at [360, 13] on div "Draft" at bounding box center [362, 15] width 18 height 10
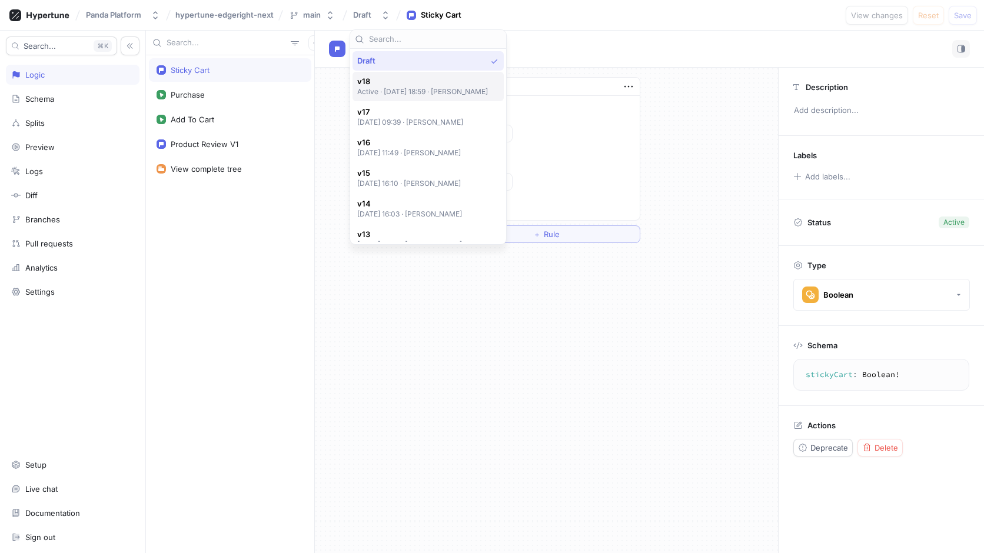
click at [389, 84] on span "v18" at bounding box center [422, 82] width 131 height 10
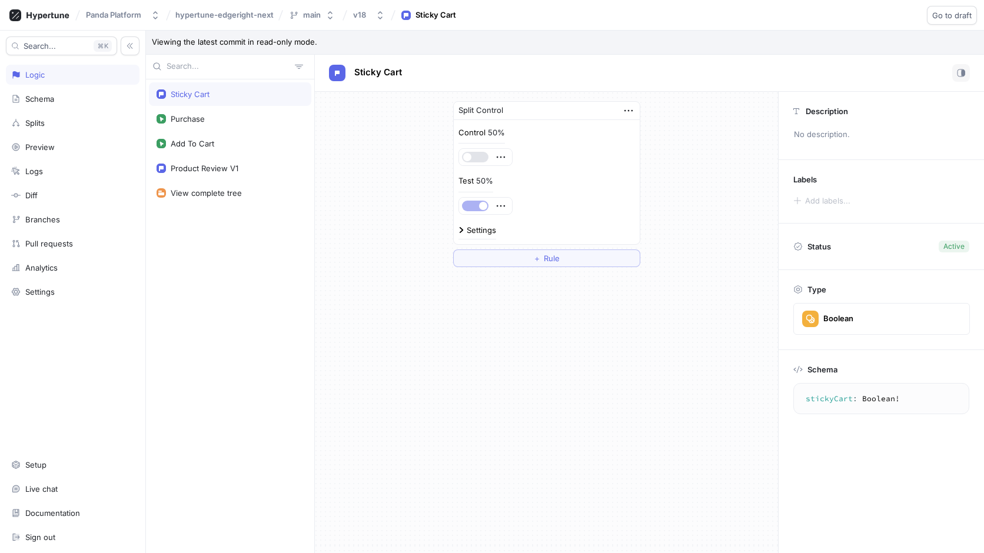
click at [478, 231] on div "Settings" at bounding box center [481, 231] width 29 height 8
click at [479, 344] on div "Should Log Exposure" at bounding box center [498, 342] width 78 height 8
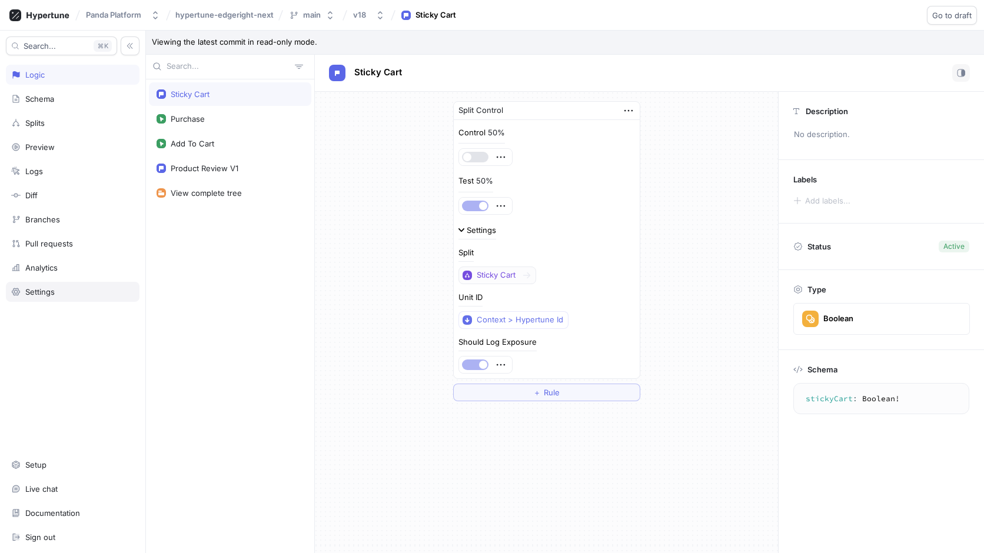
click at [67, 289] on div "Settings" at bounding box center [72, 291] width 123 height 9
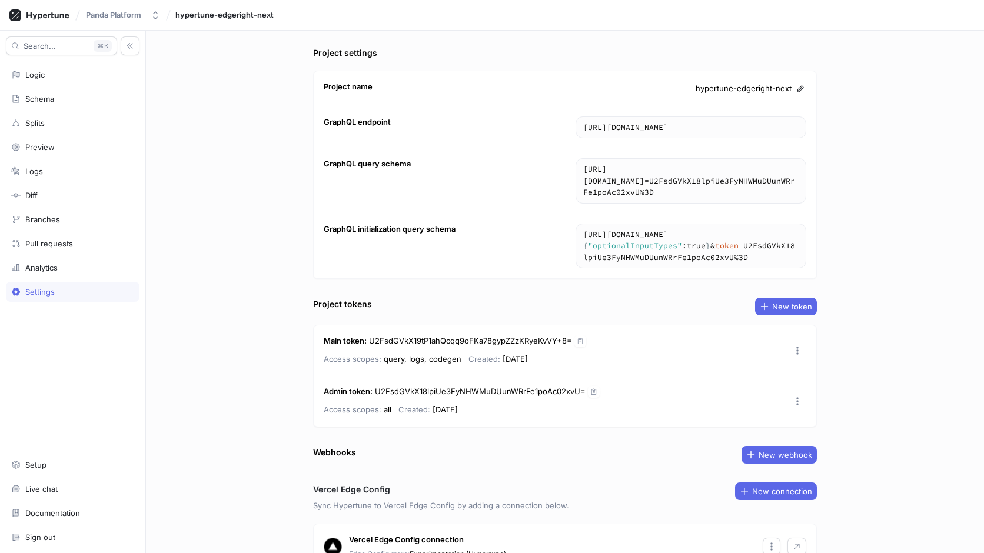
scroll to position [9, 0]
click at [579, 343] on icon "button" at bounding box center [580, 340] width 7 height 7
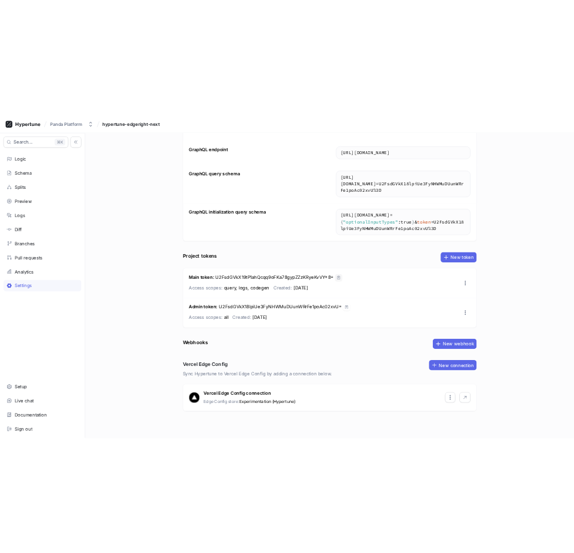
scroll to position [72, 0]
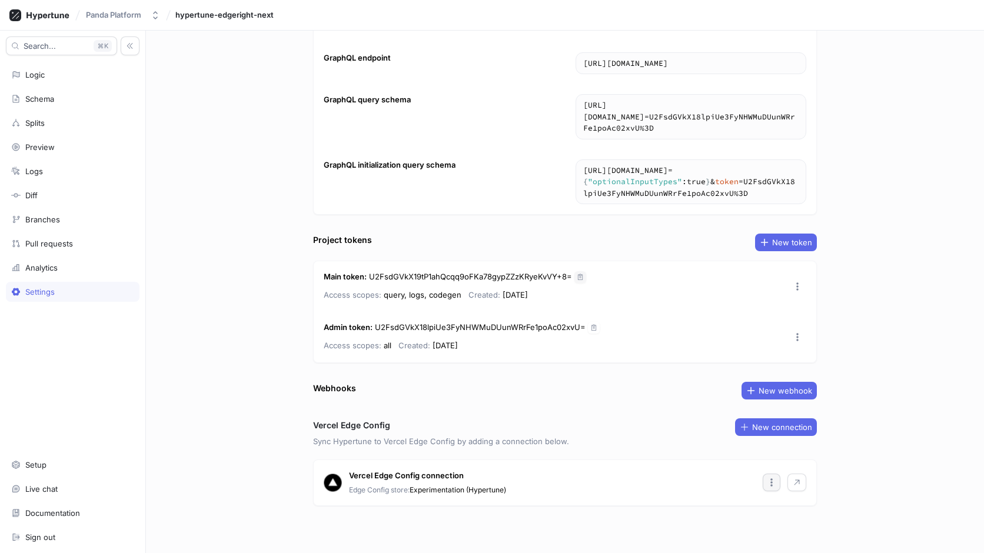
click at [769, 485] on icon "button" at bounding box center [771, 482] width 9 height 9
click at [805, 418] on div "Edit" at bounding box center [805, 424] width 79 height 20
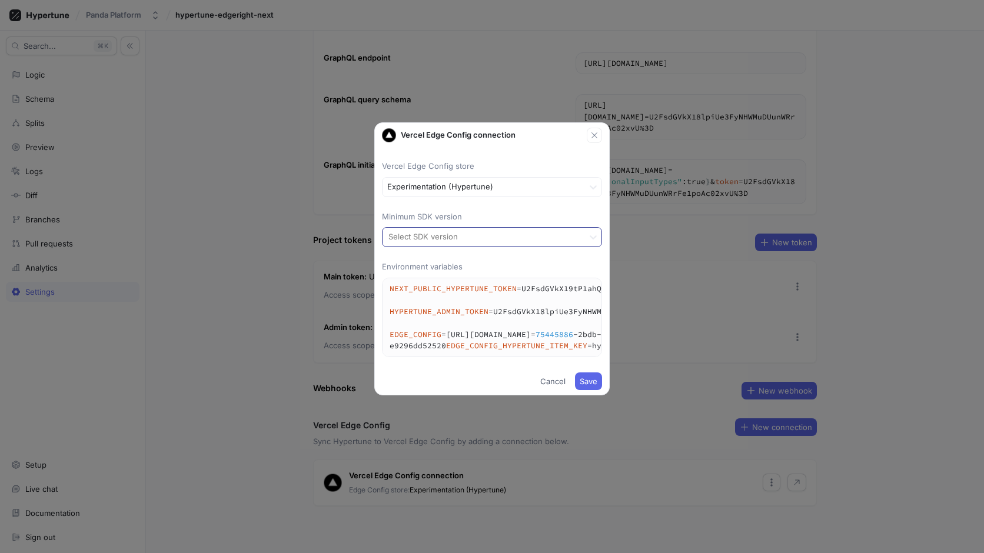
click at [504, 239] on div at bounding box center [483, 238] width 192 height 14
click at [507, 214] on p "Minimum SDK version" at bounding box center [492, 217] width 220 height 12
click at [545, 385] on span "Cancel" at bounding box center [552, 381] width 25 height 7
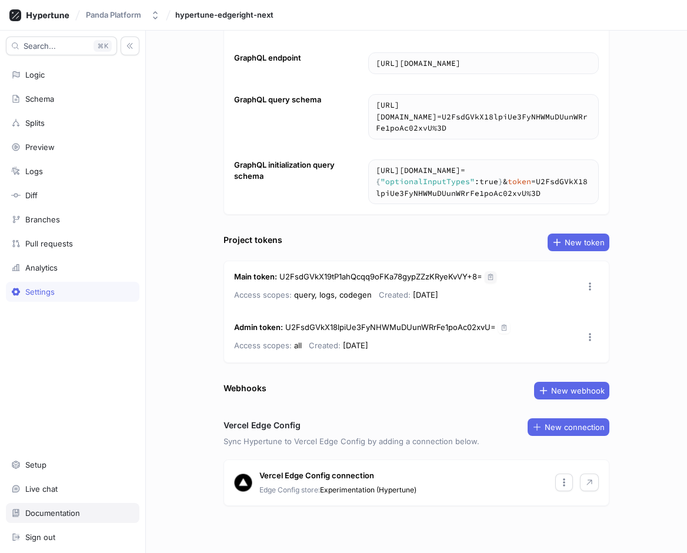
click at [69, 515] on div "Documentation" at bounding box center [52, 513] width 55 height 9
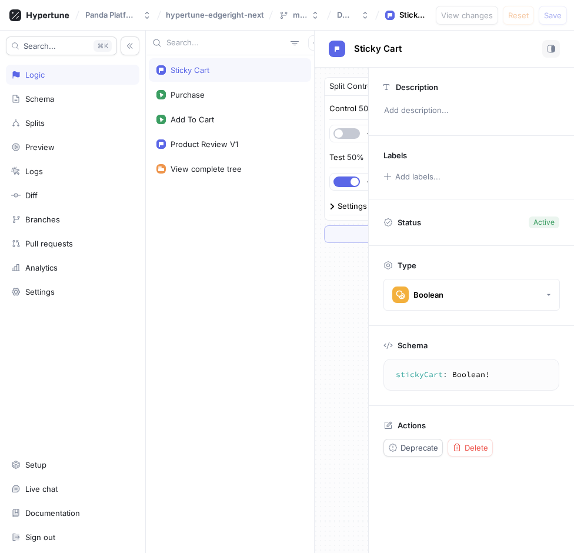
click at [188, 335] on div "Sticky Cart Purchase Add To Cart Product Review V1 View complete tree" at bounding box center [230, 304] width 168 height 498
click at [553, 47] on rect "button" at bounding box center [554, 49] width 4 height 6
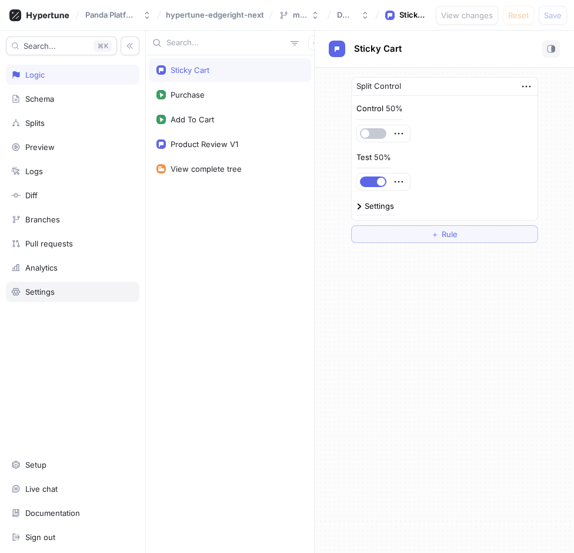
click at [72, 299] on div "Settings" at bounding box center [73, 292] width 134 height 20
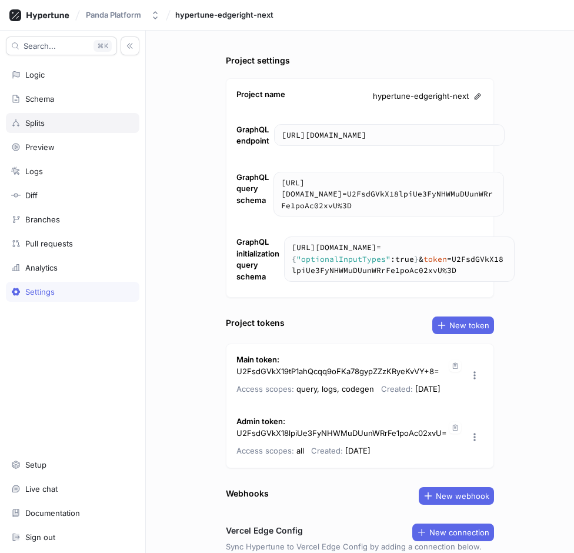
click at [76, 125] on div "Splits" at bounding box center [72, 122] width 123 height 9
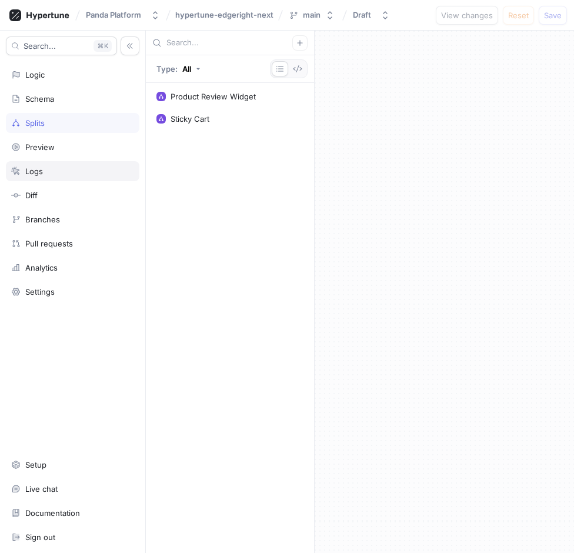
click at [74, 172] on div "Logs" at bounding box center [72, 171] width 123 height 9
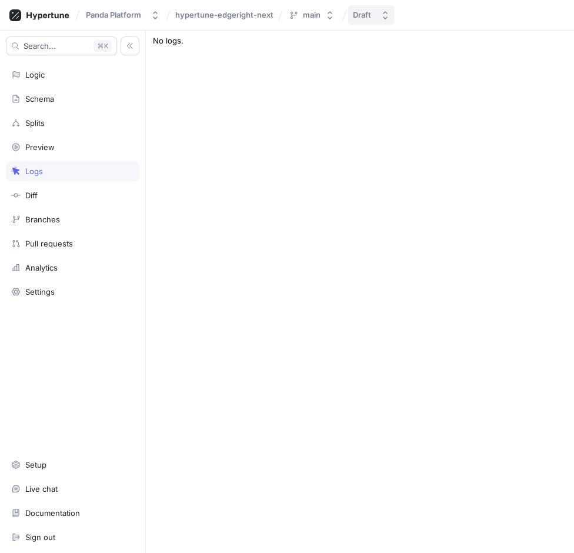
click at [364, 10] on div "Draft" at bounding box center [362, 15] width 18 height 10
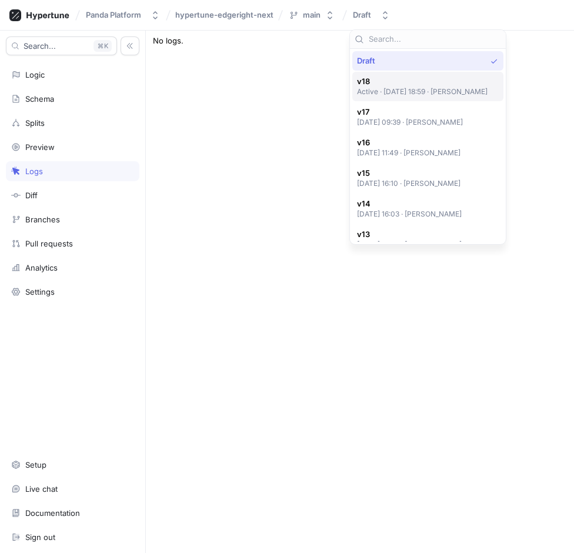
click at [367, 84] on span "v18" at bounding box center [422, 82] width 131 height 10
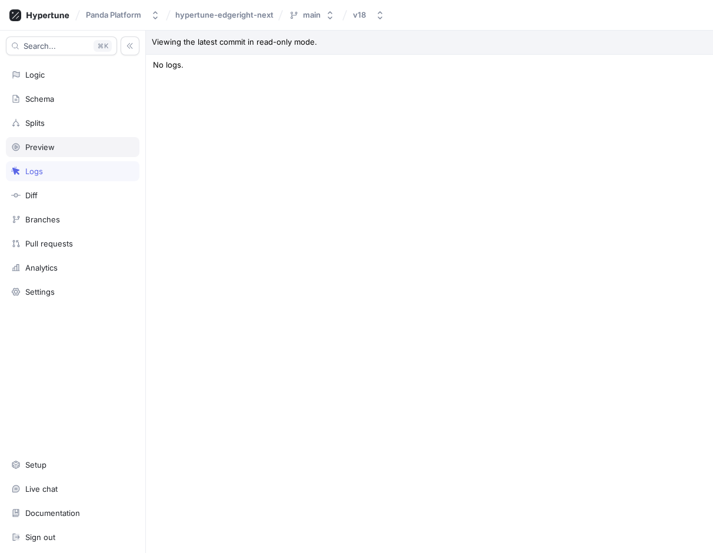
click at [38, 140] on div "Preview" at bounding box center [73, 147] width 134 height 20
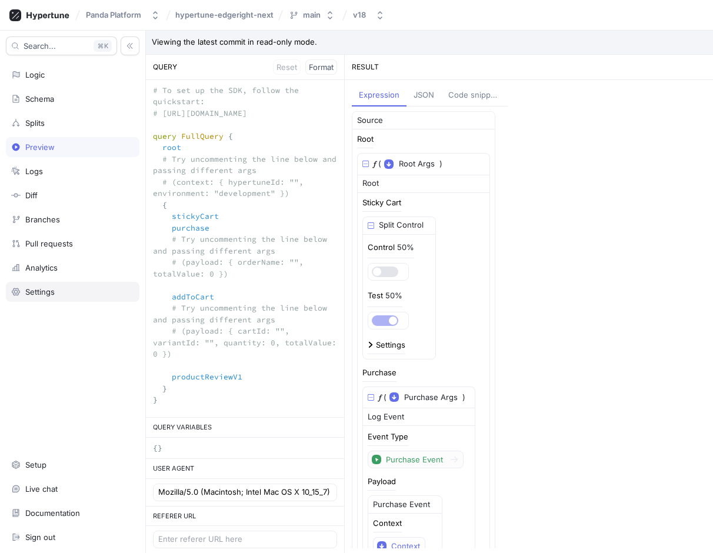
click at [50, 287] on div "Settings" at bounding box center [39, 291] width 29 height 9
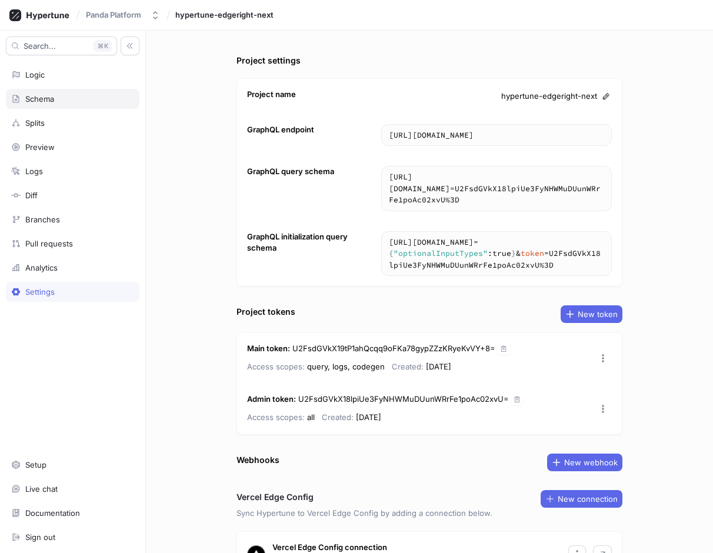
click at [54, 104] on div "Schema" at bounding box center [73, 99] width 134 height 20
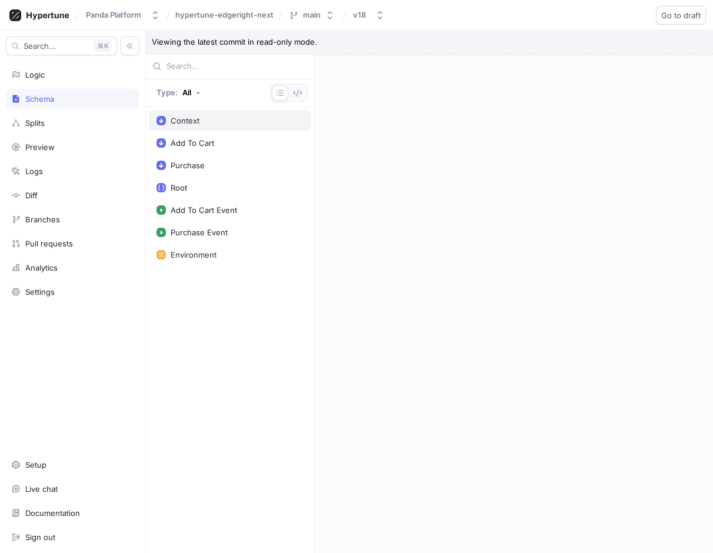
click at [225, 127] on div "Context" at bounding box center [230, 120] width 162 height 21
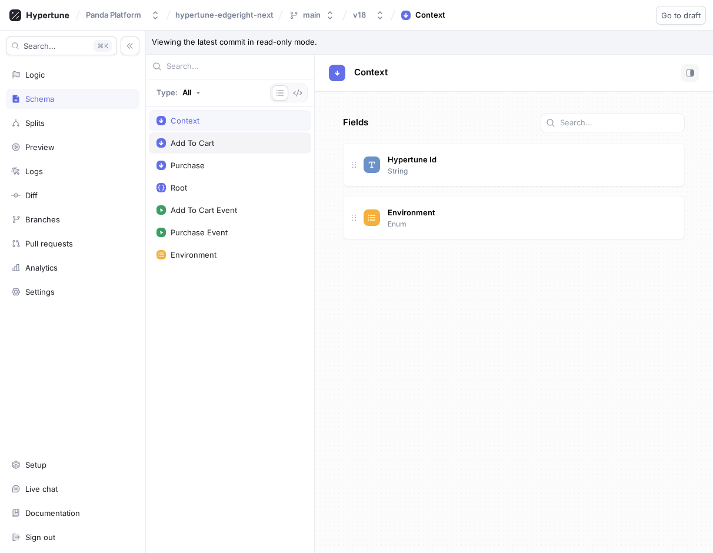
click at [224, 148] on div "Add To Cart" at bounding box center [230, 142] width 162 height 21
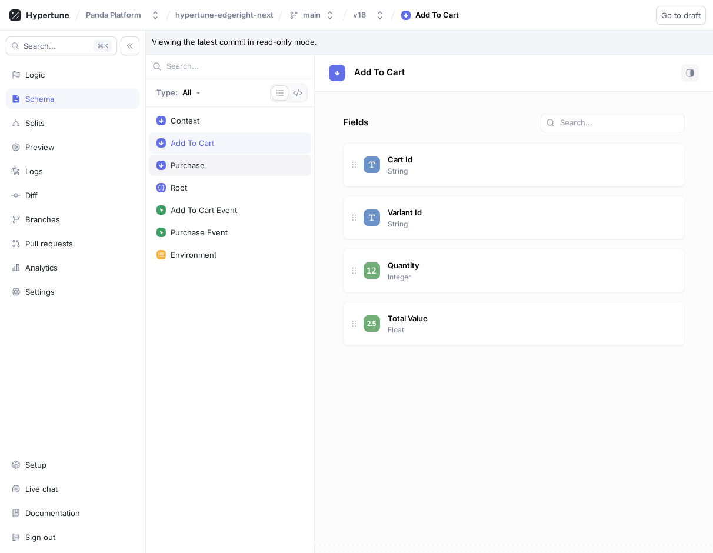
click at [222, 168] on div "Purchase" at bounding box center [230, 165] width 147 height 9
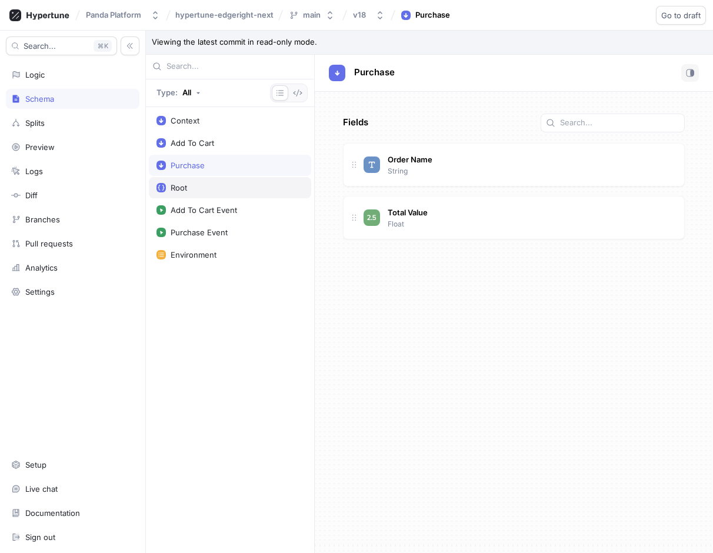
click at [218, 189] on div "Root" at bounding box center [230, 187] width 147 height 9
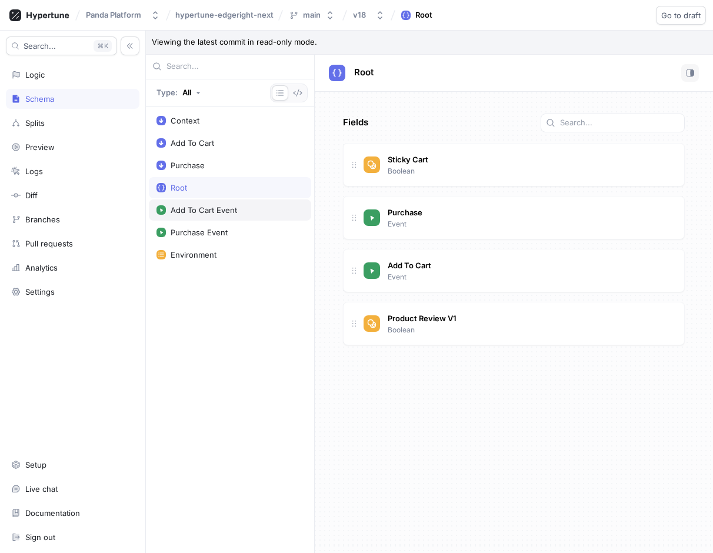
click at [215, 205] on div "Add To Cart Event" at bounding box center [204, 209] width 67 height 9
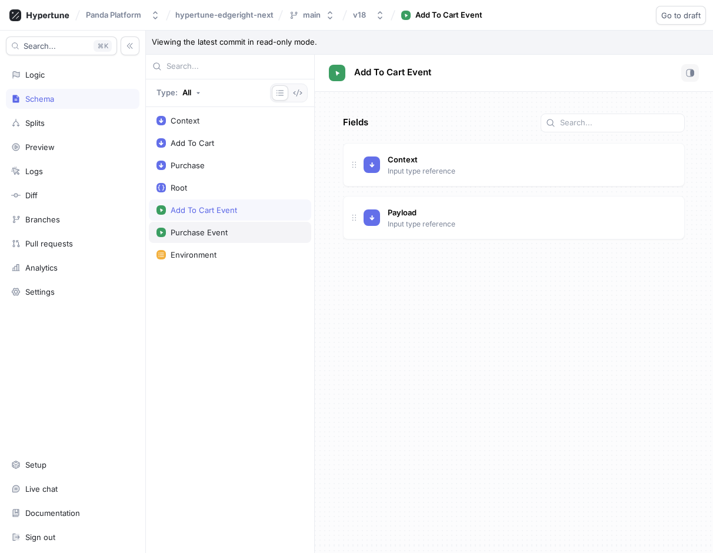
click at [212, 229] on div "Purchase Event" at bounding box center [199, 232] width 57 height 9
click at [45, 75] on div "Logic" at bounding box center [72, 74] width 123 height 9
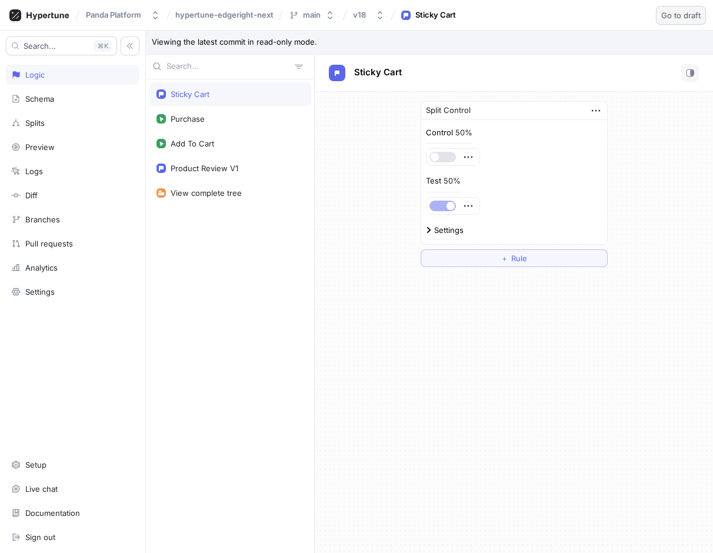
click at [574, 16] on span "Go to draft" at bounding box center [681, 15] width 39 height 7
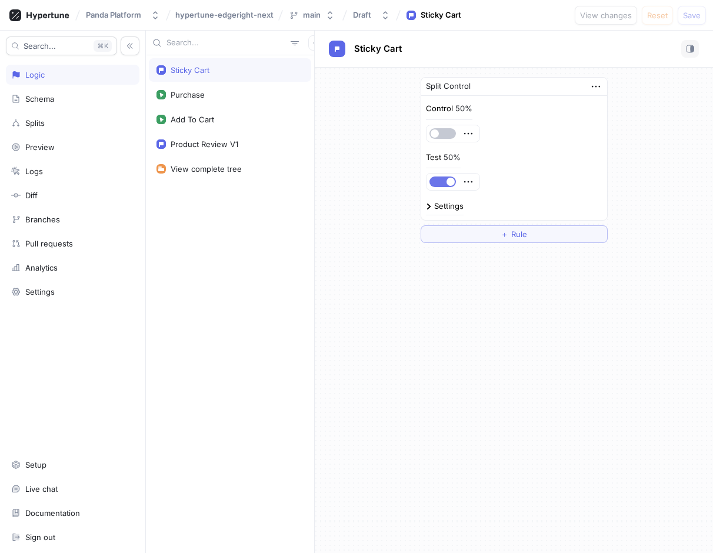
click at [443, 180] on button "button" at bounding box center [443, 182] width 26 height 11
click at [71, 170] on div "Logs" at bounding box center [72, 171] width 123 height 9
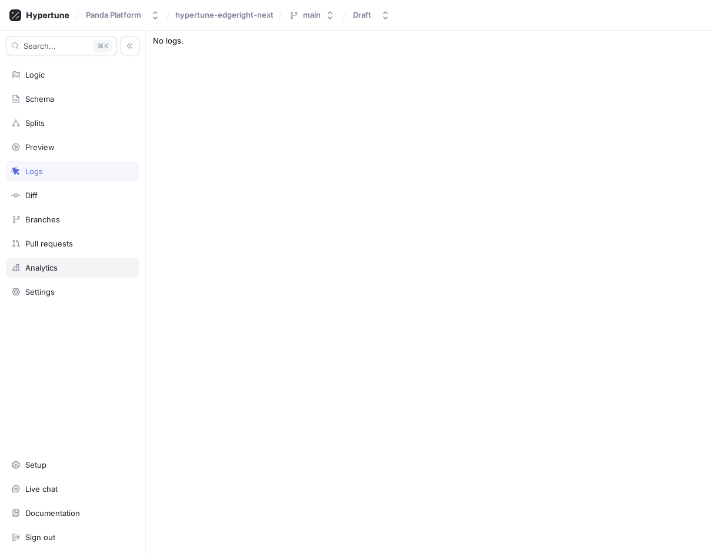
click at [59, 271] on div "Analytics" at bounding box center [72, 267] width 123 height 9
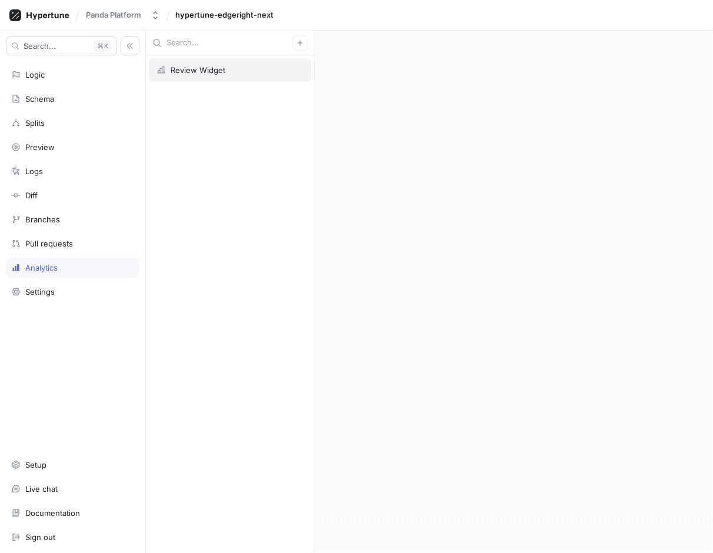
click at [227, 75] on div "Review Widget" at bounding box center [230, 70] width 162 height 24
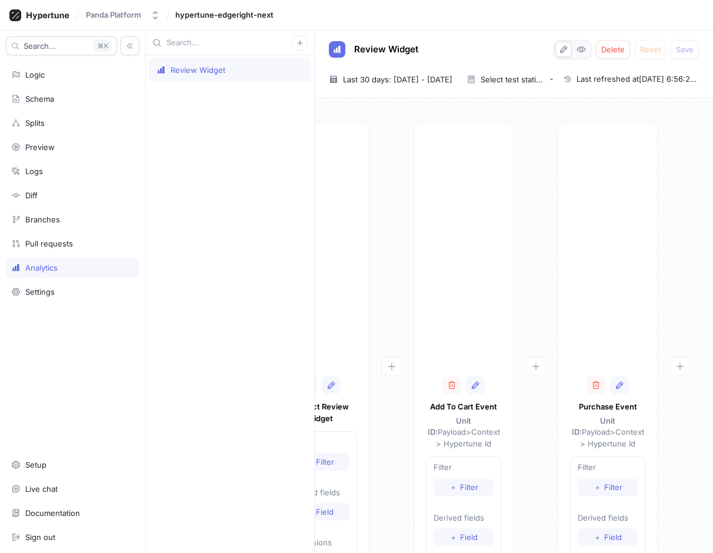
scroll to position [0, 110]
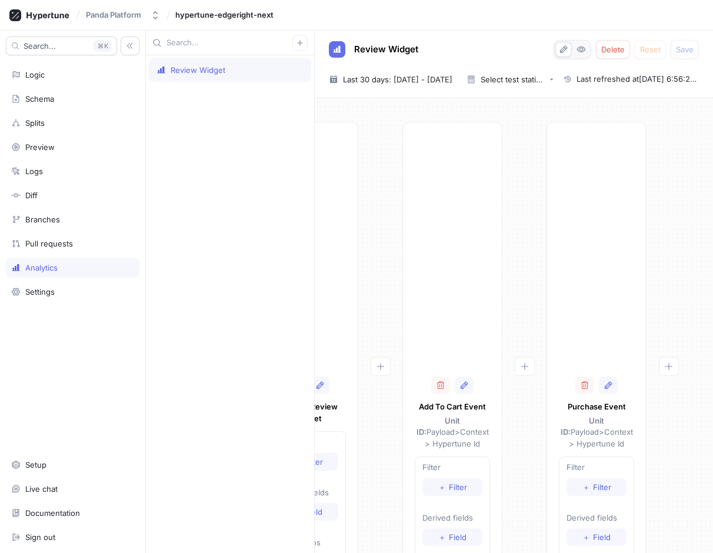
click at [574, 300] on div "Purchase Event Unit ID: Payload > Context > Hypertune Id Filter ＋ Filter Derive…" at bounding box center [597, 408] width 100 height 573
click at [574, 300] on div at bounding box center [596, 311] width 75 height 118
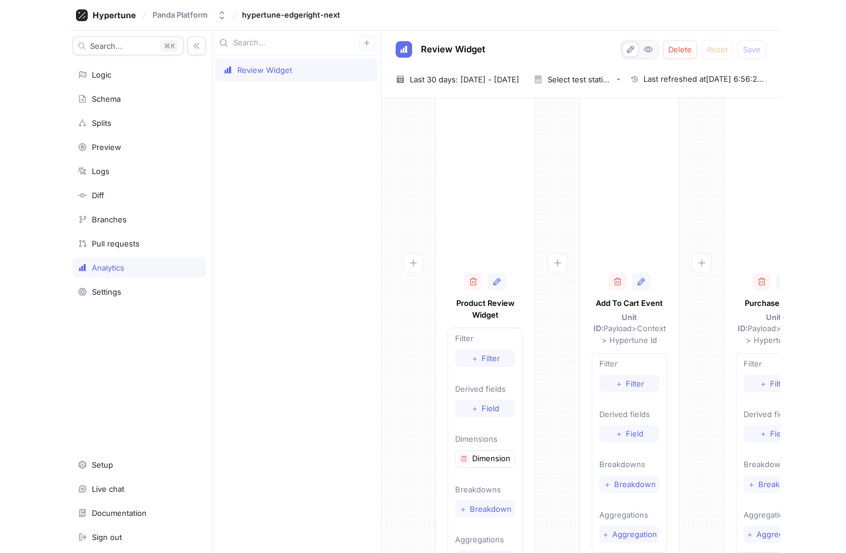
scroll to position [157, 0]
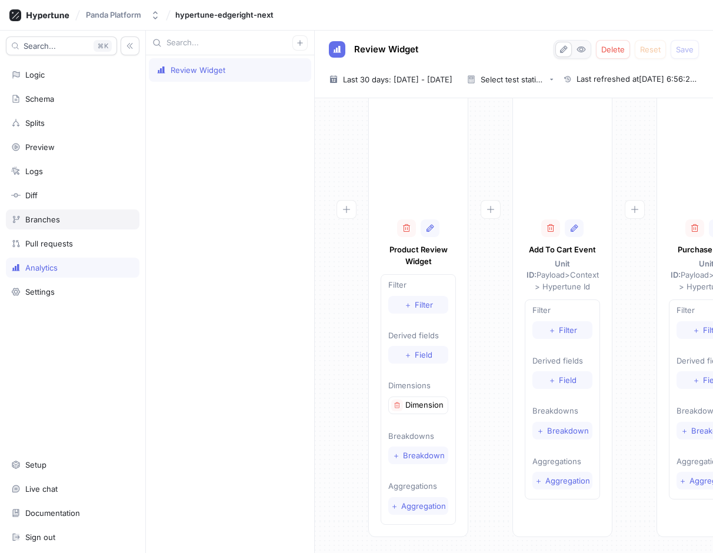
click at [48, 215] on div "Branches" at bounding box center [42, 219] width 35 height 9
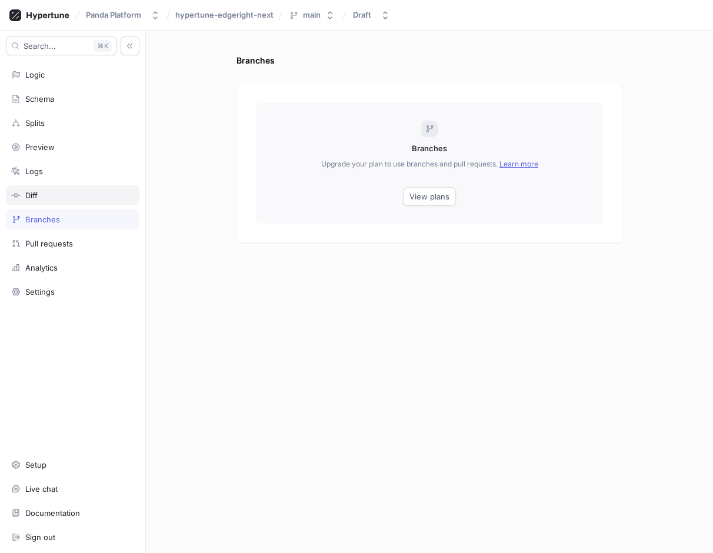
click at [54, 194] on div "Diff" at bounding box center [72, 195] width 123 height 9
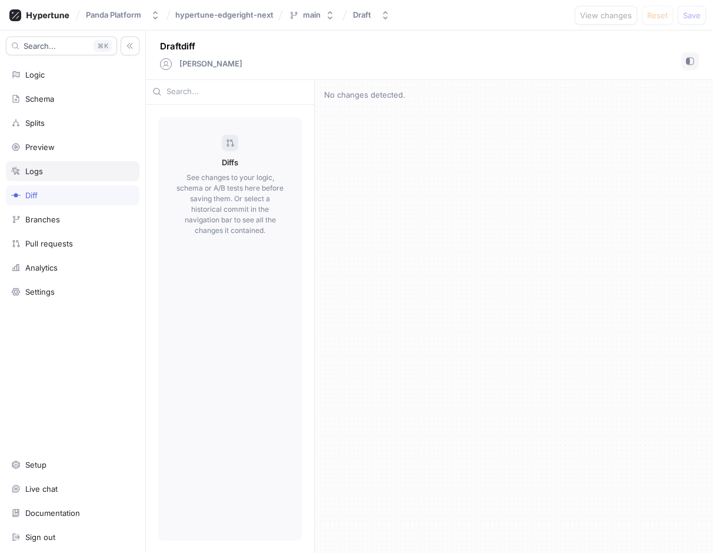
click at [57, 170] on div "Logs" at bounding box center [72, 171] width 123 height 9
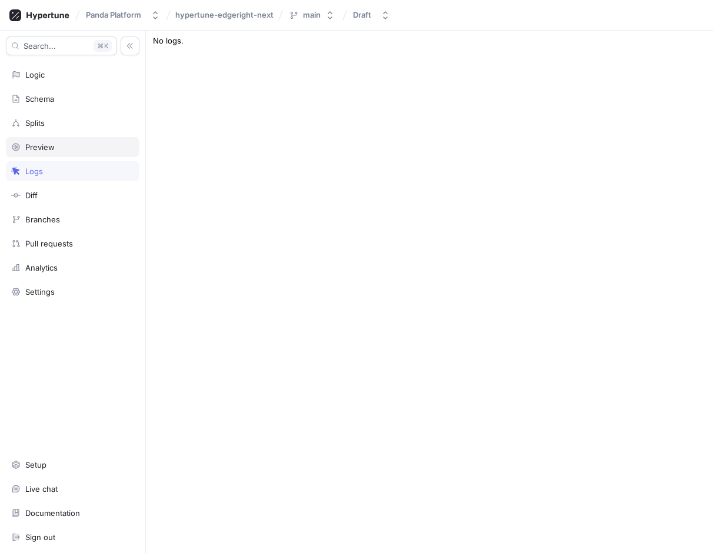
click at [54, 144] on div "Preview" at bounding box center [72, 146] width 123 height 9
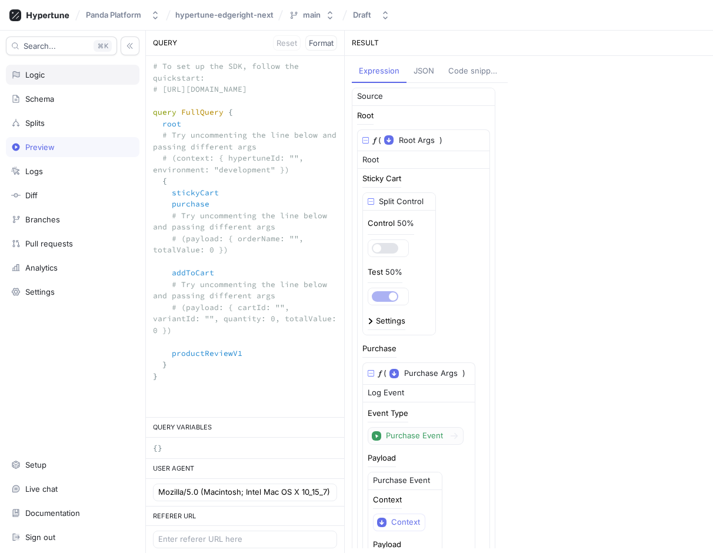
click at [67, 69] on div "Logic" at bounding box center [73, 75] width 134 height 20
